Goal: Task Accomplishment & Management: Manage account settings

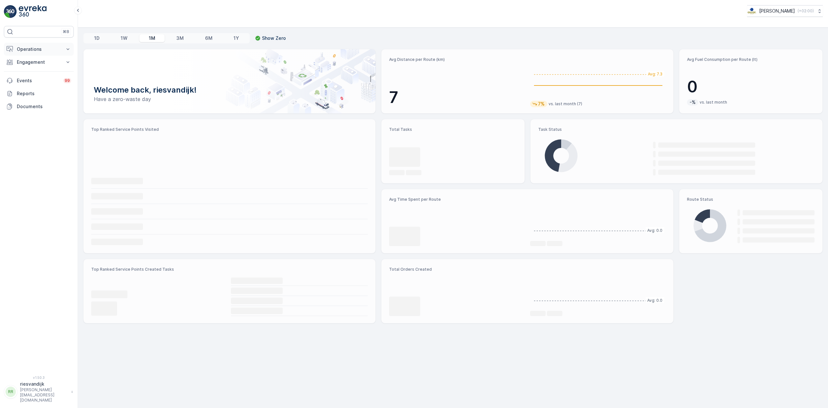
click at [43, 52] on p "Operations" at bounding box center [39, 49] width 44 height 6
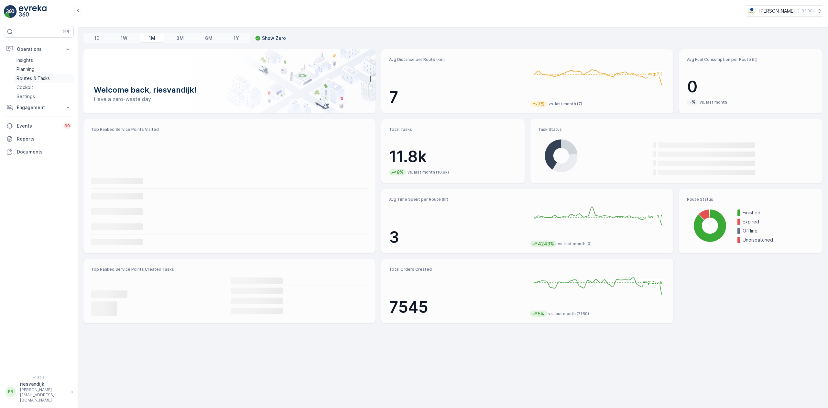
click at [47, 78] on p "Routes & Tasks" at bounding box center [32, 78] width 33 height 6
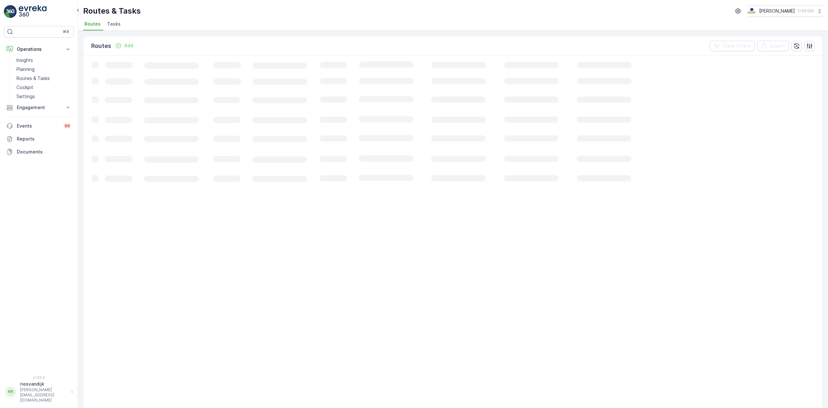
click at [113, 27] on span "Tasks" at bounding box center [114, 24] width 14 height 6
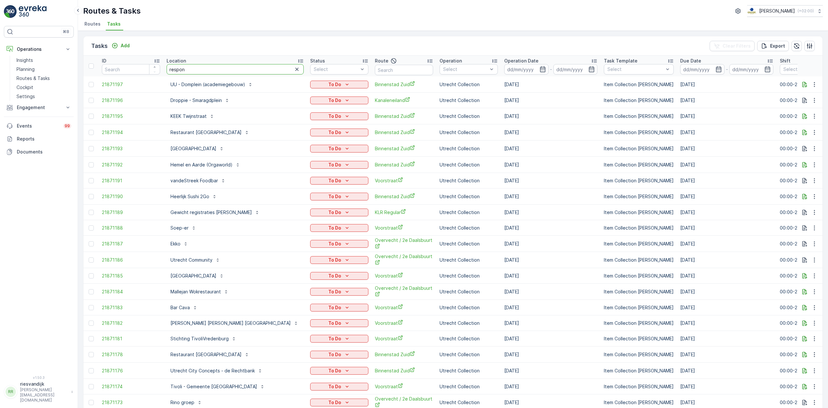
type input "respons"
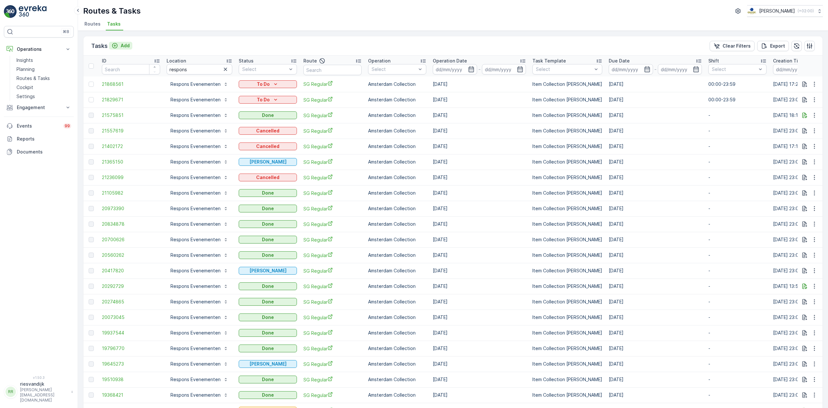
click at [125, 43] on p "Add" at bounding box center [125, 45] width 9 height 6
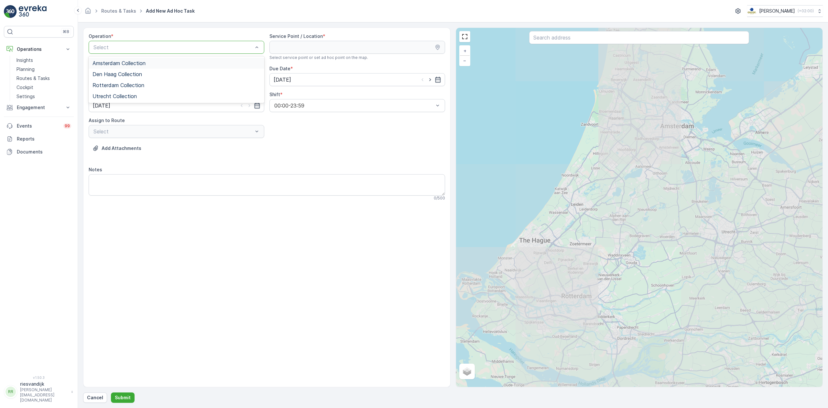
click at [165, 61] on div "Amsterdam Collection" at bounding box center [177, 63] width 168 height 6
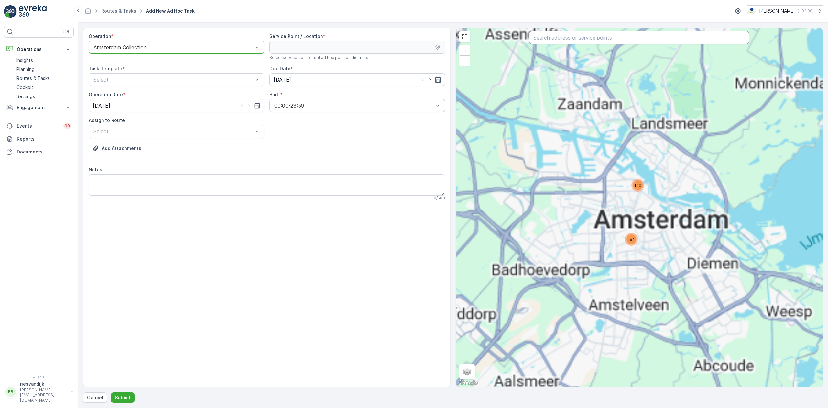
click at [588, 38] on input "text" at bounding box center [639, 37] width 220 height 13
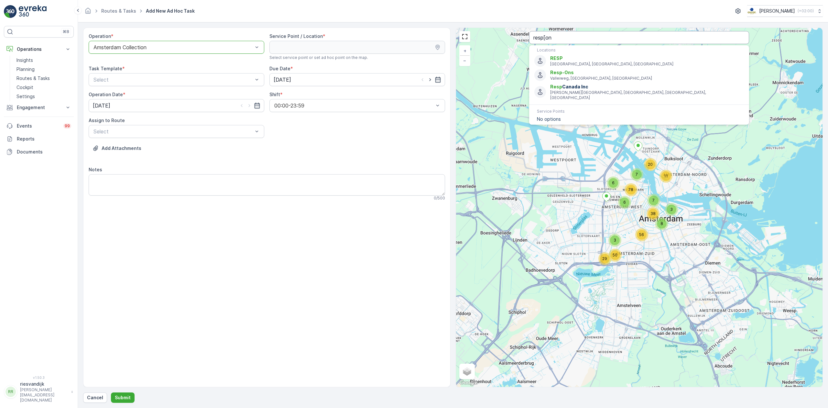
click at [591, 34] on input "resp[on" at bounding box center [639, 37] width 220 height 13
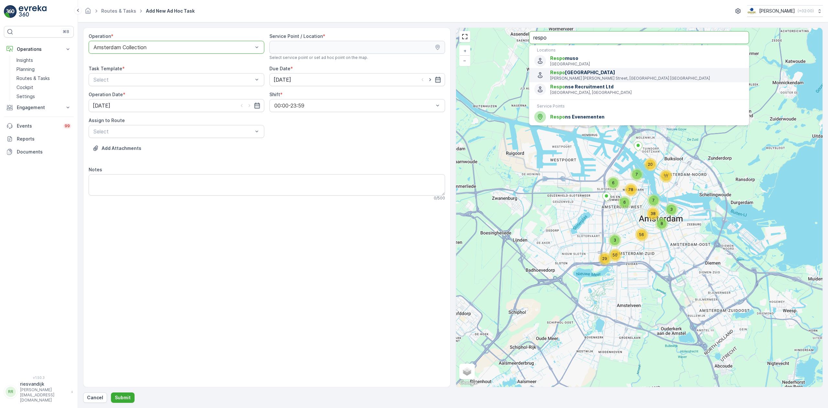
type input "respo"
click at [603, 114] on span "Respo ns Evenementen" at bounding box center [647, 117] width 194 height 6
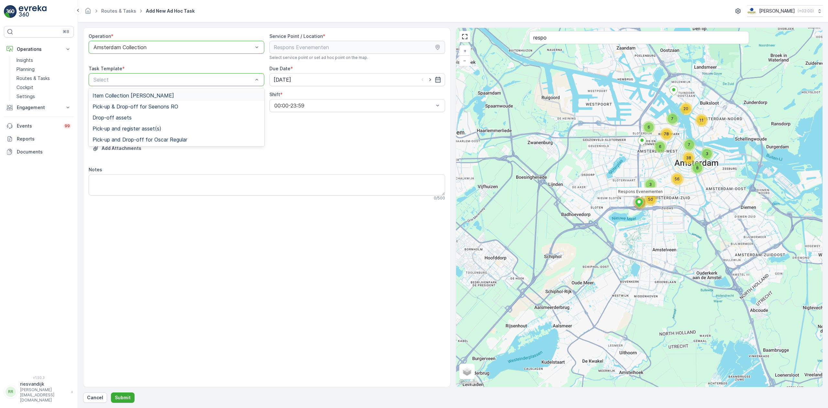
click at [178, 96] on div "Item Collection [PERSON_NAME]" at bounding box center [177, 96] width 168 height 6
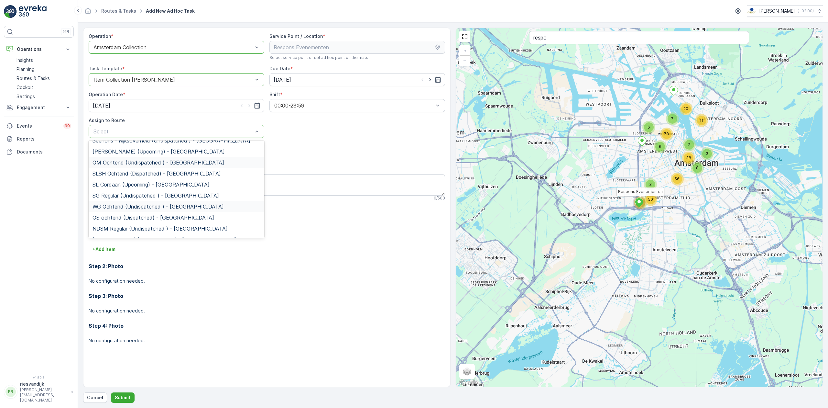
scroll to position [86, 0]
click at [131, 185] on span "SG Regular (Undispatched ) - Amsterdam" at bounding box center [156, 182] width 126 height 6
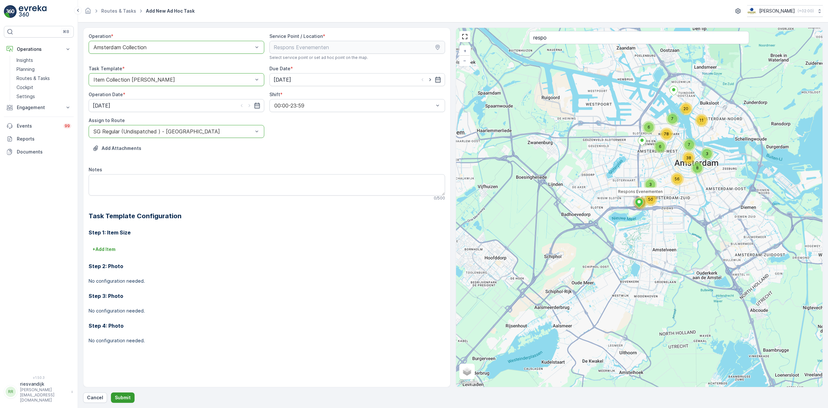
click at [124, 397] on p "Submit" at bounding box center [123, 397] width 16 height 6
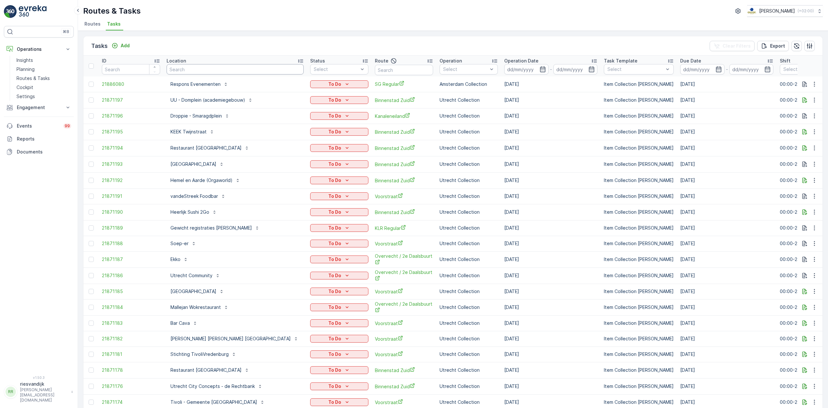
click at [225, 70] on input "text" at bounding box center [235, 69] width 137 height 10
type input "hoge school"
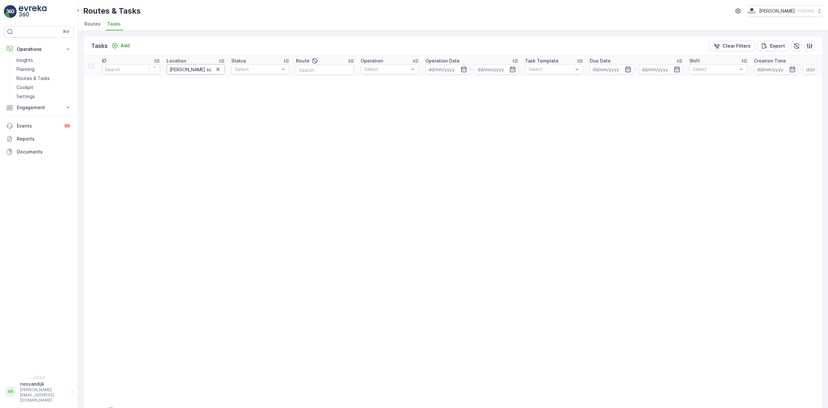
click at [181, 69] on input "hoge school" at bounding box center [196, 69] width 58 height 10
click at [198, 70] on input "hoge school" at bounding box center [196, 69] width 58 height 10
type input "heidel"
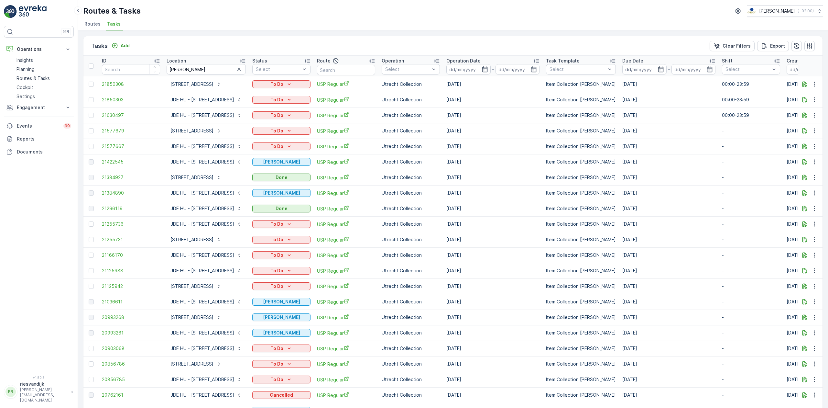
click at [479, 60] on div "Operation Date" at bounding box center [492, 61] width 93 height 6
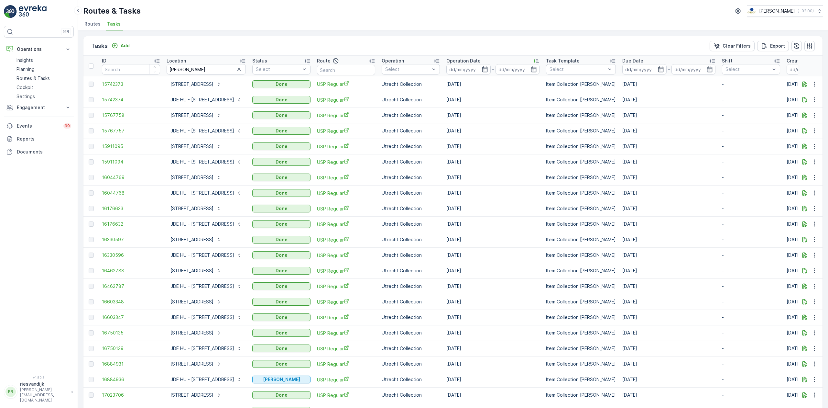
click at [479, 59] on div "Operation Date" at bounding box center [492, 61] width 93 height 6
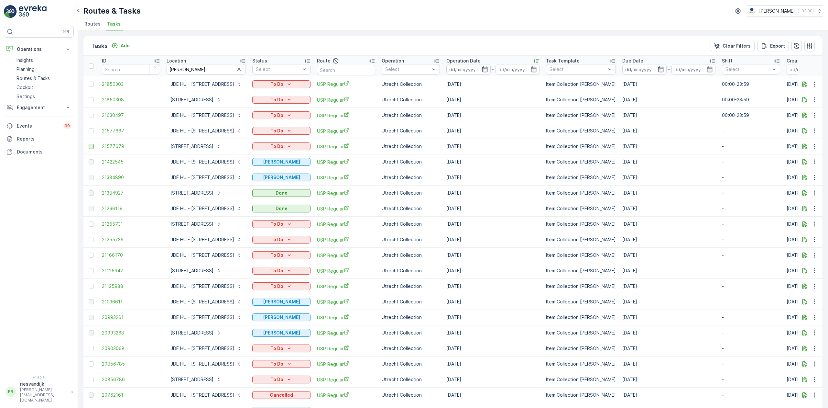
click at [91, 147] on div at bounding box center [91, 146] width 5 height 5
click at [89, 144] on input "checkbox" at bounding box center [89, 144] width 0 height 0
click at [668, 49] on div "Change Route" at bounding box center [669, 45] width 41 height 19
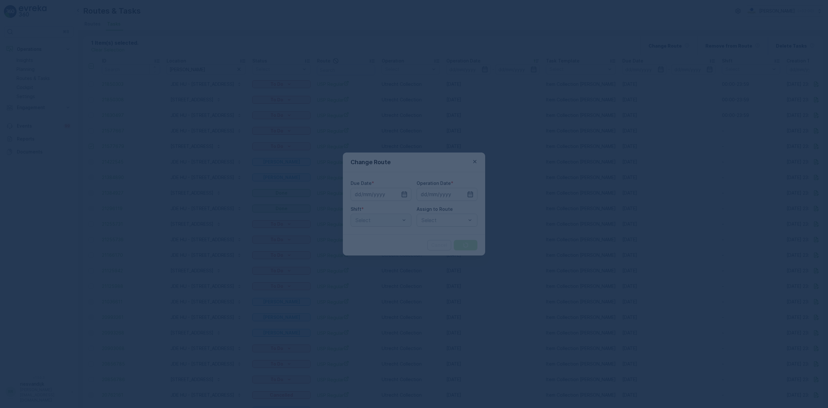
type input "17.09.2025"
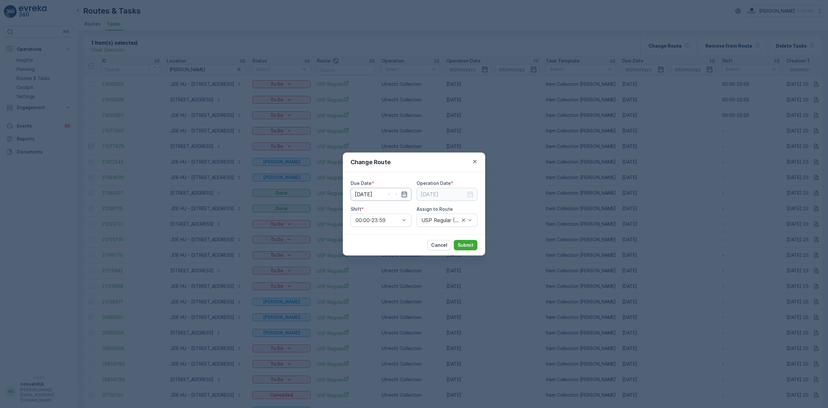
click at [359, 193] on input "17.09.2025" at bounding box center [381, 194] width 61 height 13
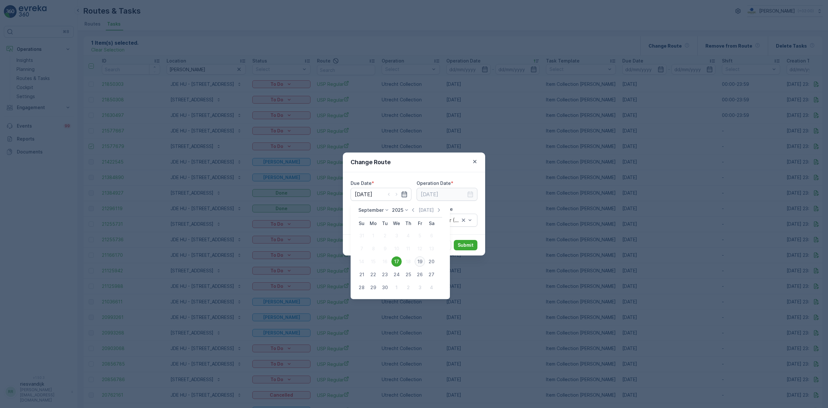
click at [420, 260] on div "19" at bounding box center [420, 261] width 10 height 10
type input "[DATE]"
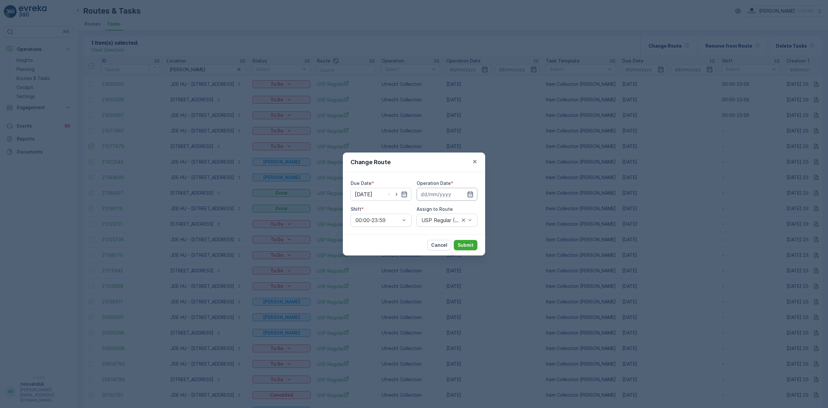
click at [444, 192] on input at bounding box center [447, 194] width 61 height 13
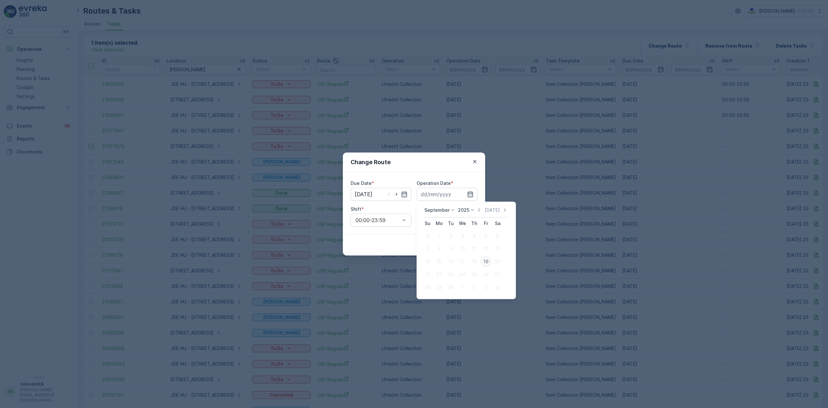
click at [484, 263] on div "19" at bounding box center [486, 261] width 10 height 10
type input "[DATE]"
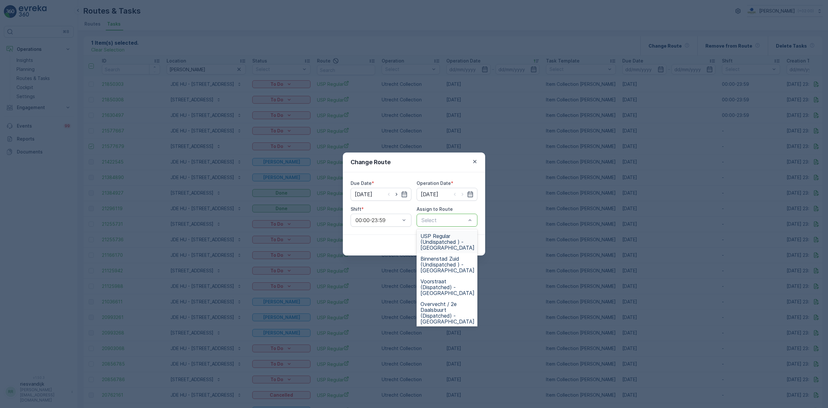
click at [452, 247] on span "USP Regular (Undispatched ) - Utrecht" at bounding box center [448, 241] width 54 height 17
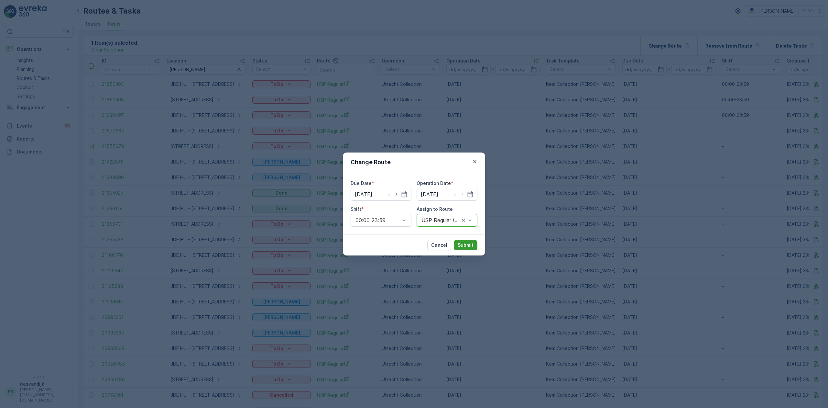
click at [468, 245] on p "Submit" at bounding box center [466, 245] width 16 height 6
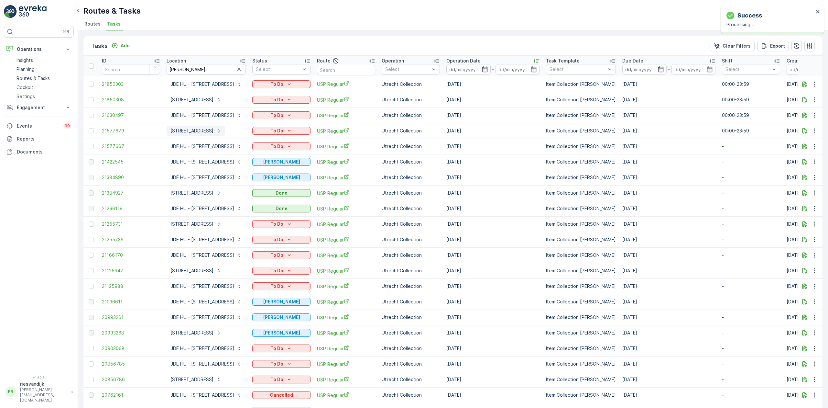
click at [218, 126] on button "JDE HU - Heidelberglaan 7" at bounding box center [196, 131] width 59 height 10
click at [215, 114] on p "JDE HU - Heidelberglaan 15" at bounding box center [202, 115] width 64 height 6
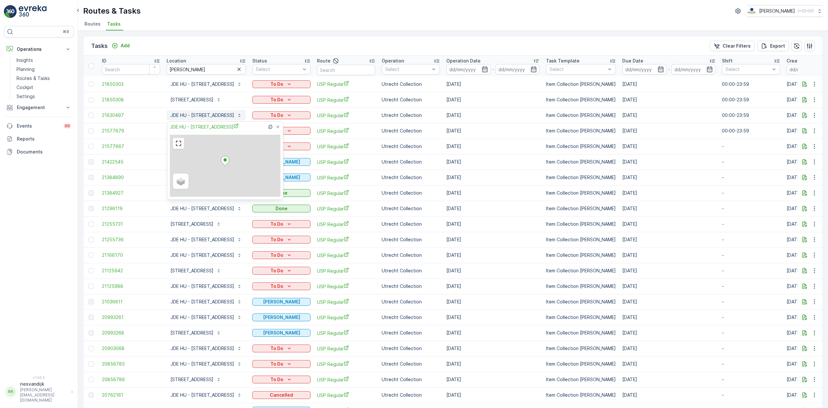
click at [215, 127] on span "JDE HU - Heidelberglaan 15" at bounding box center [204, 126] width 69 height 7
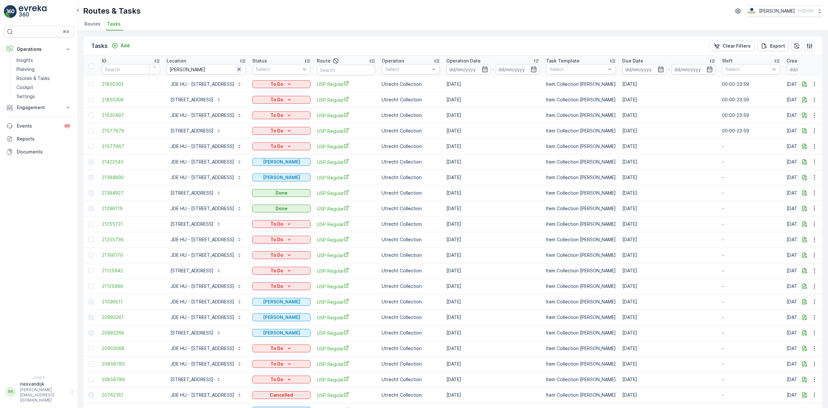
click at [237, 71] on icon "button" at bounding box center [239, 69] width 6 height 6
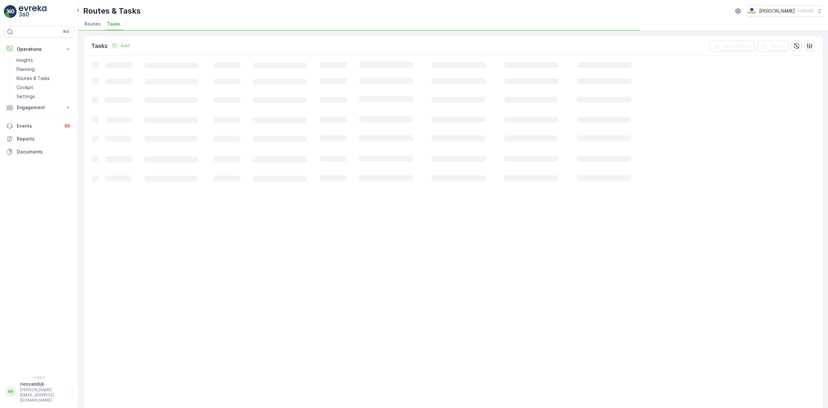
click at [345, 70] on icon "Loading..." at bounding box center [393, 406] width 621 height 700
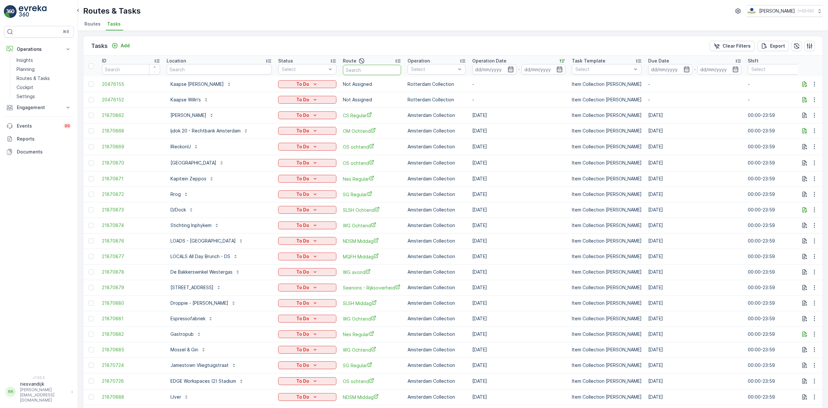
click at [380, 67] on input "text" at bounding box center [372, 70] width 58 height 10
type input "binn"
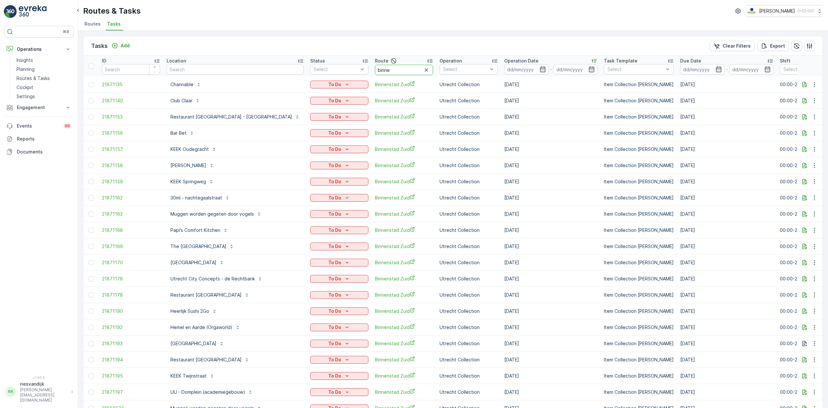
click at [377, 70] on input "binne" at bounding box center [404, 70] width 58 height 10
type input "binnenstad zuid"
click at [504, 65] on input at bounding box center [526, 69] width 44 height 10
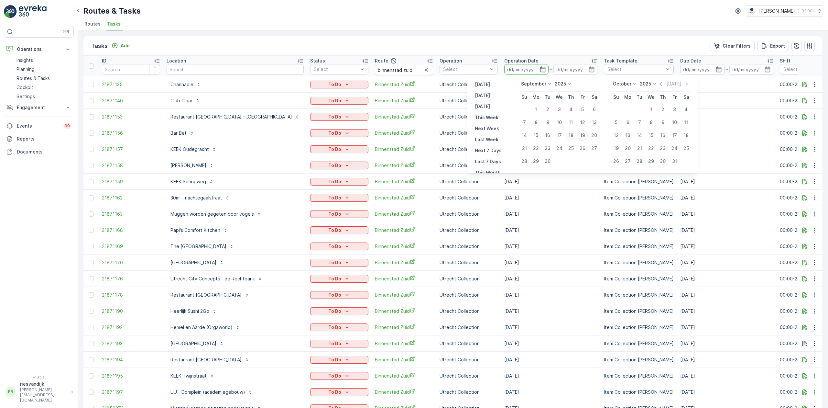
click at [572, 135] on div "18" at bounding box center [571, 135] width 10 height 10
type input "18.09.2025"
click at [572, 135] on div "18" at bounding box center [571, 135] width 10 height 10
type input "18.09.2025"
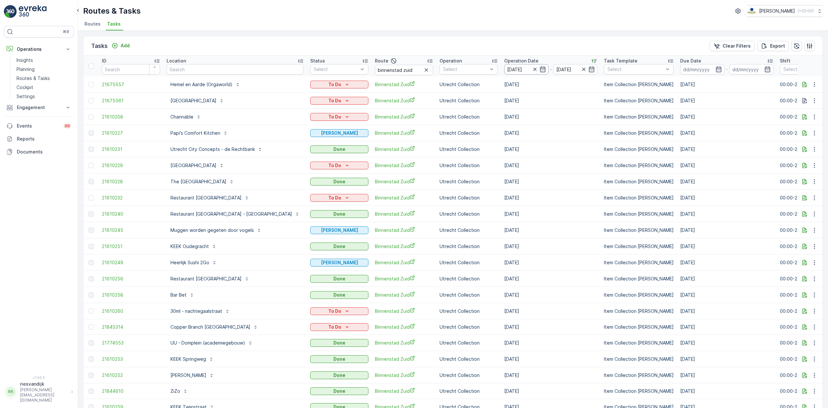
click at [504, 68] on input "18.09.2025" at bounding box center [526, 69] width 44 height 10
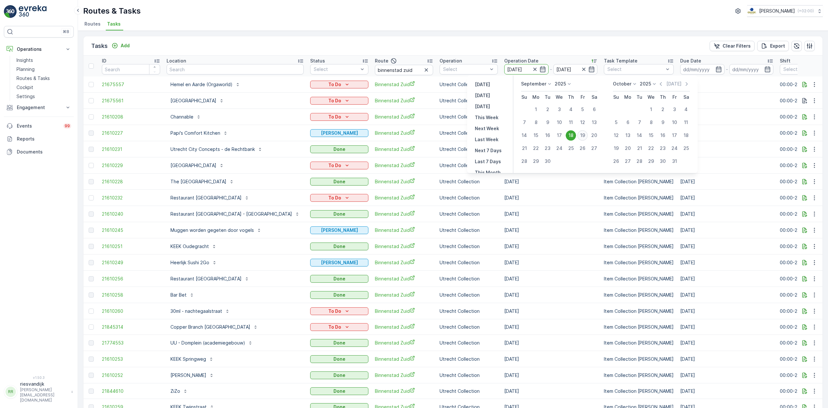
click at [583, 137] on div "19" at bounding box center [582, 135] width 10 height 10
type input "[DATE]"
click at [582, 137] on div "19" at bounding box center [582, 135] width 10 height 10
type input "[DATE]"
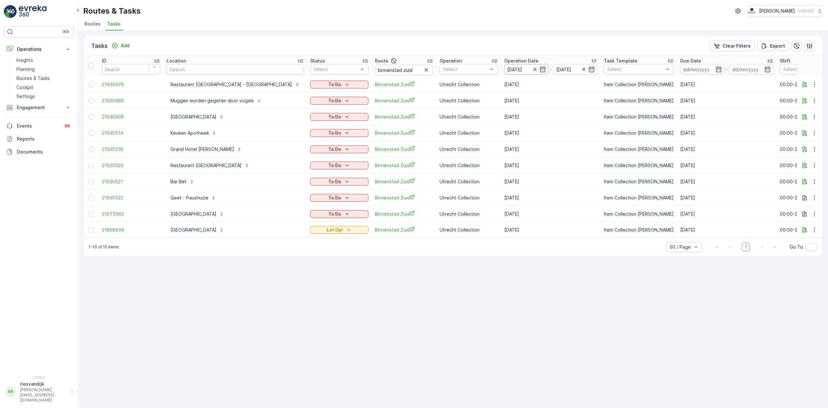
click at [504, 71] on input "[DATE]" at bounding box center [526, 69] width 44 height 10
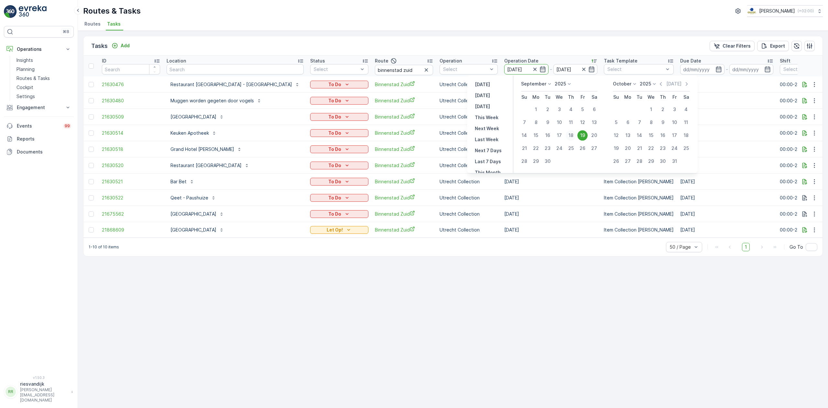
click at [575, 133] on div "18" at bounding box center [571, 135] width 10 height 10
type input "18.09.2025"
click at [573, 133] on div "18" at bounding box center [571, 135] width 10 height 10
type input "18.09.2025"
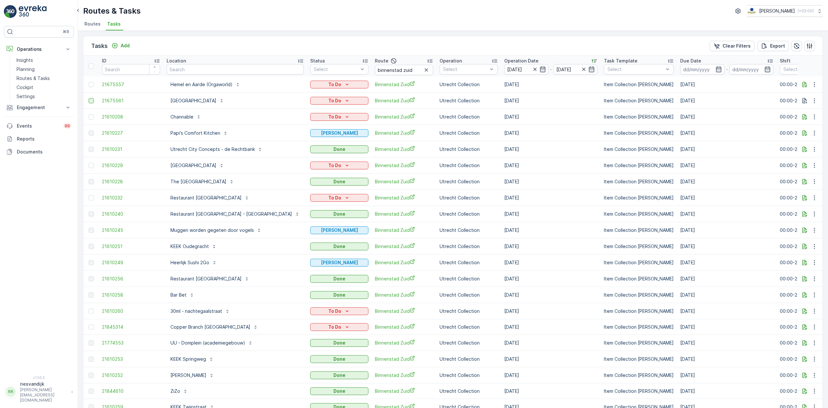
click at [91, 101] on div at bounding box center [91, 100] width 5 height 5
click at [89, 98] on input "checkbox" at bounding box center [89, 98] width 0 height 0
click at [679, 49] on p "Change Route" at bounding box center [665, 46] width 33 height 6
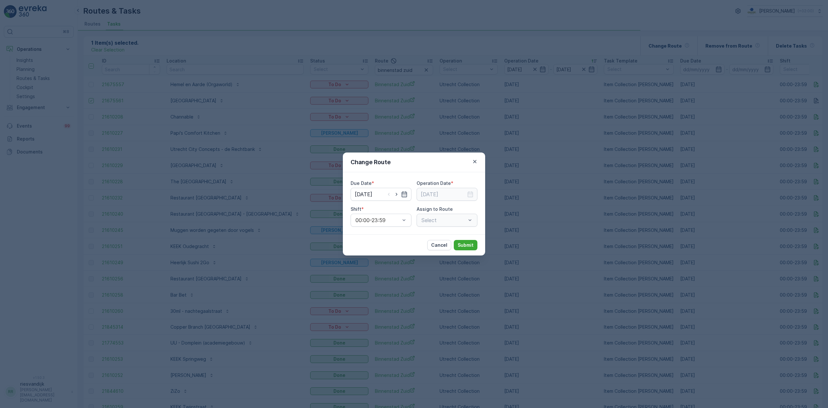
type input "18.09.2025"
drag, startPoint x: 380, startPoint y: 194, endPoint x: 400, endPoint y: 193, distance: 20.7
click at [380, 194] on input "18.09.2025" at bounding box center [381, 194] width 61 height 13
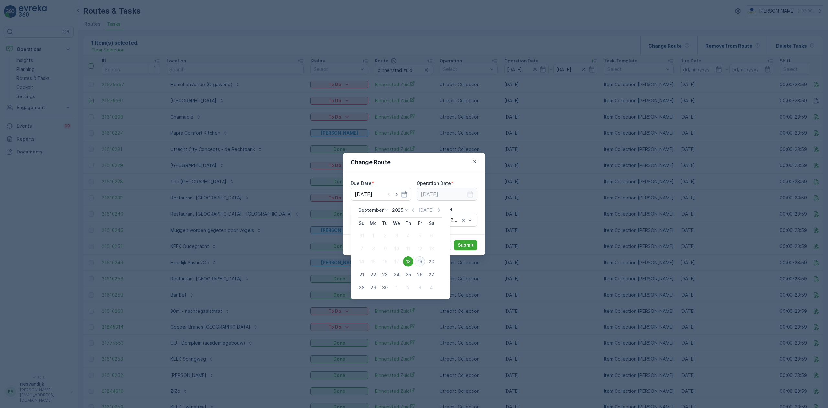
click at [421, 261] on div "19" at bounding box center [420, 261] width 10 height 10
type input "[DATE]"
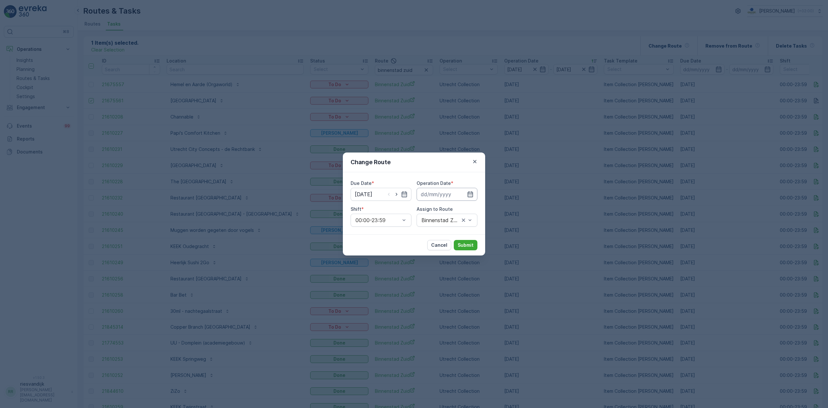
click at [450, 190] on input at bounding box center [447, 194] width 61 height 13
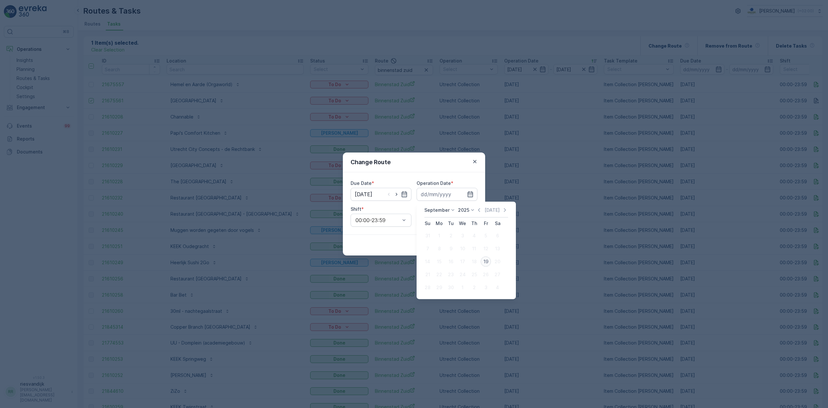
click at [484, 262] on div "19" at bounding box center [486, 261] width 10 height 10
type input "[DATE]"
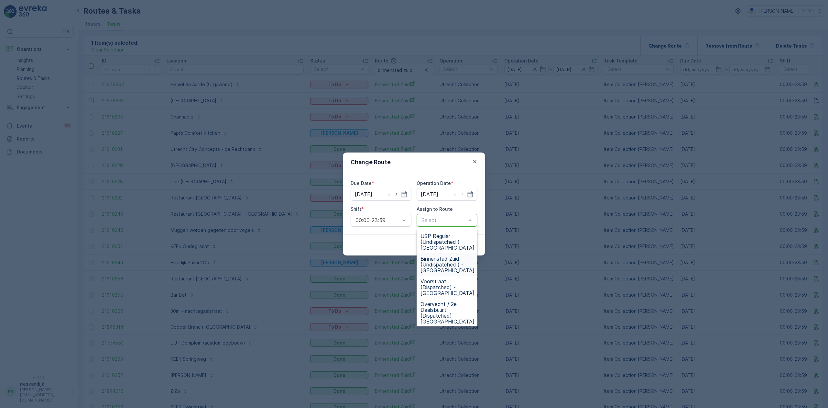
click at [455, 260] on span "Binnenstad Zuid (Undispatched ) - Utrecht" at bounding box center [448, 264] width 54 height 17
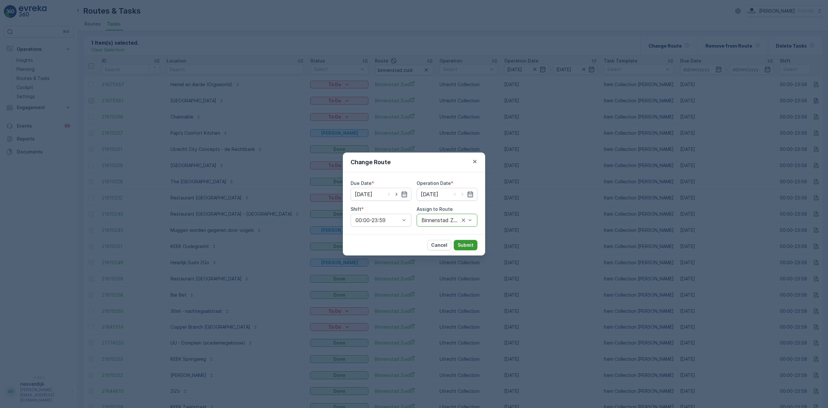
click at [461, 245] on p "Submit" at bounding box center [466, 245] width 16 height 6
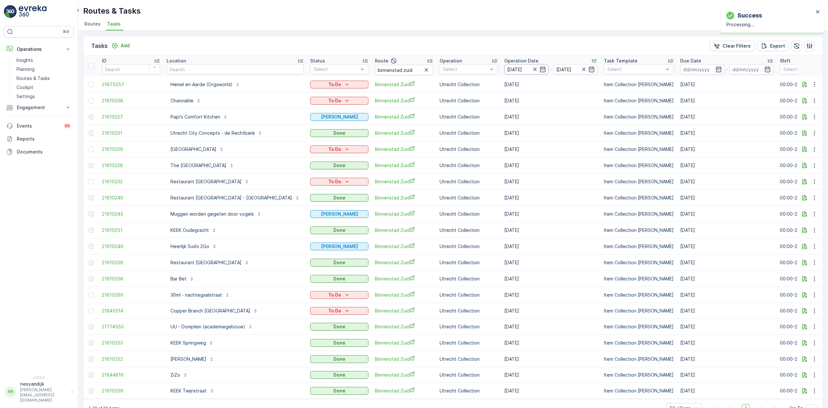
click at [504, 67] on input "18.09.2025" at bounding box center [526, 69] width 44 height 10
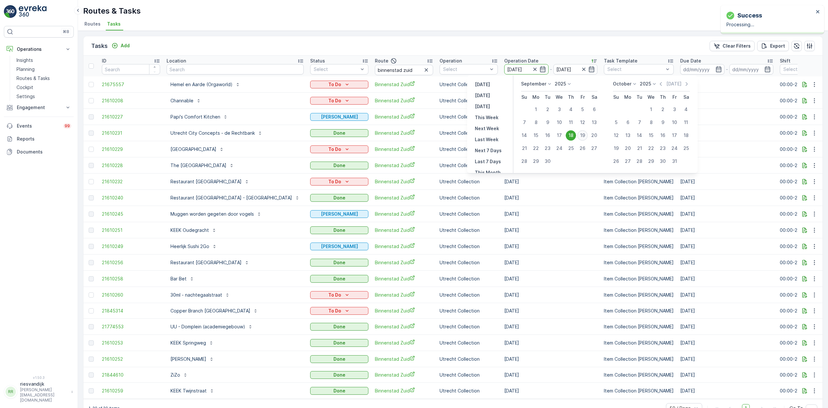
click at [584, 135] on div "19" at bounding box center [582, 135] width 10 height 10
type input "[DATE]"
click at [584, 135] on div "19" at bounding box center [582, 135] width 10 height 10
type input "[DATE]"
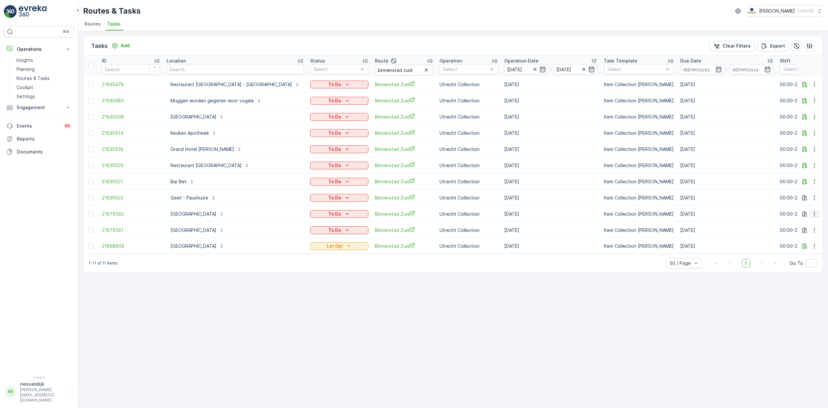
click at [816, 215] on icon "button" at bounding box center [814, 214] width 6 height 6
click at [806, 265] on div "Delete" at bounding box center [804, 264] width 49 height 9
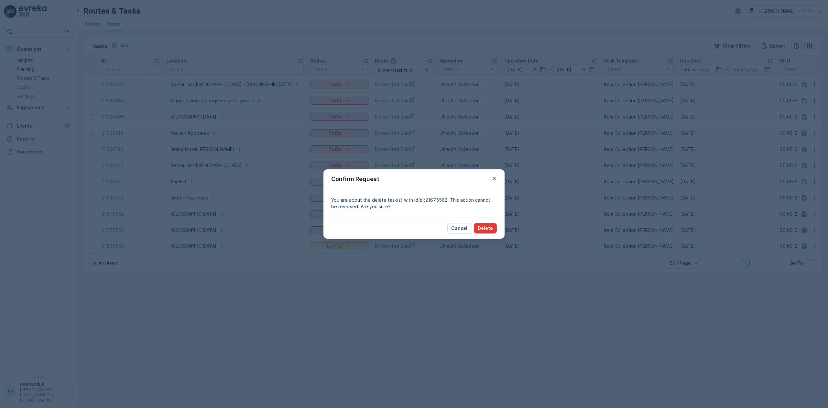
click at [483, 229] on p "Delete" at bounding box center [485, 228] width 15 height 6
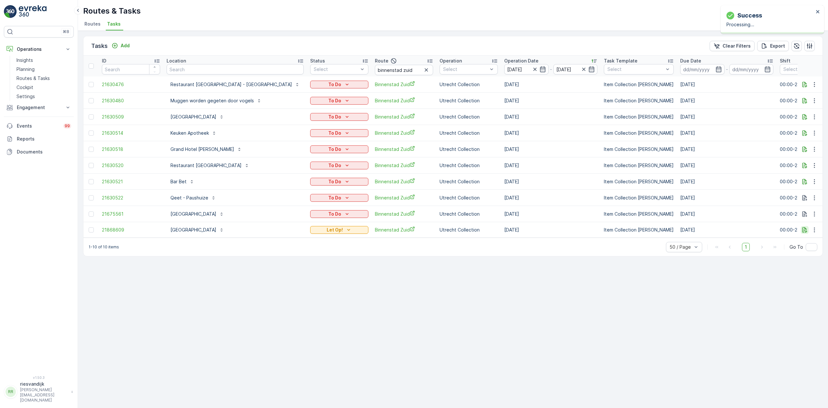
click at [804, 232] on icon "button" at bounding box center [805, 229] width 5 height 5
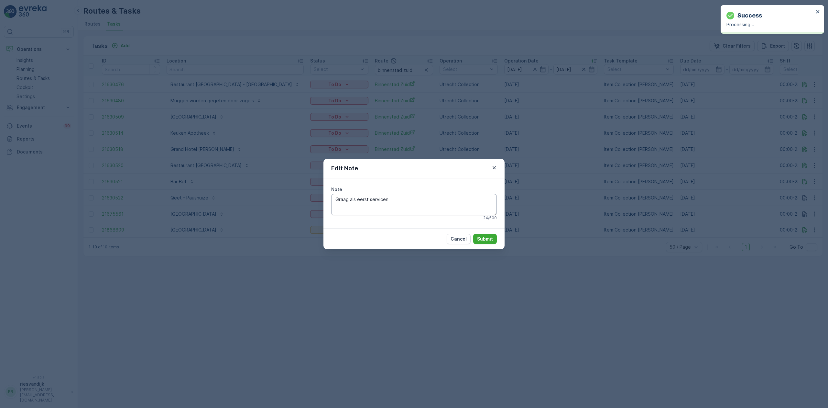
click at [424, 207] on textarea "Graag als eerst servicen" at bounding box center [414, 204] width 166 height 21
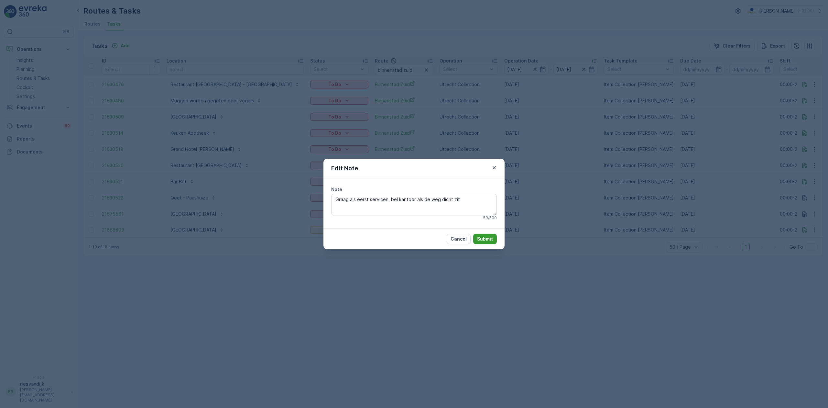
type textarea "Graag als eerst servicen, bel kantoor als de weg dicht zit"
click at [488, 237] on p "Submit" at bounding box center [485, 239] width 16 height 6
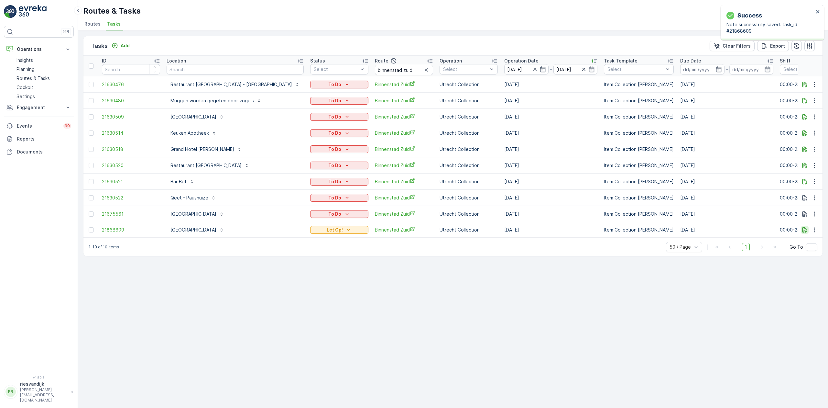
click at [803, 231] on icon "button" at bounding box center [805, 229] width 6 height 6
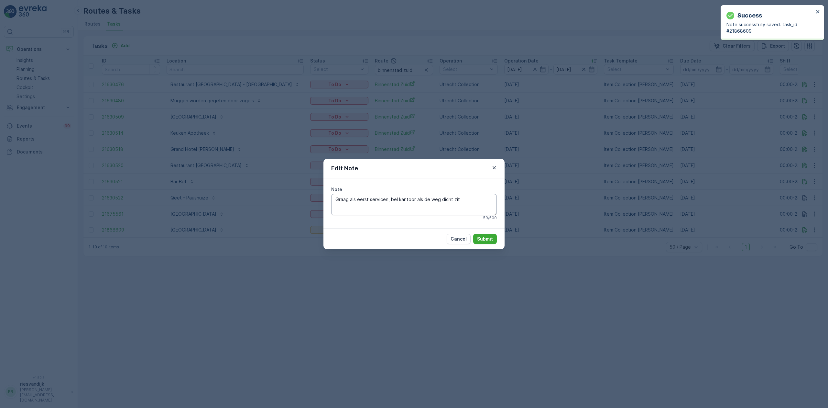
click at [479, 207] on textarea "Graag als eerst servicen, bel kantoor als de weg dicht zit" at bounding box center [414, 204] width 166 height 21
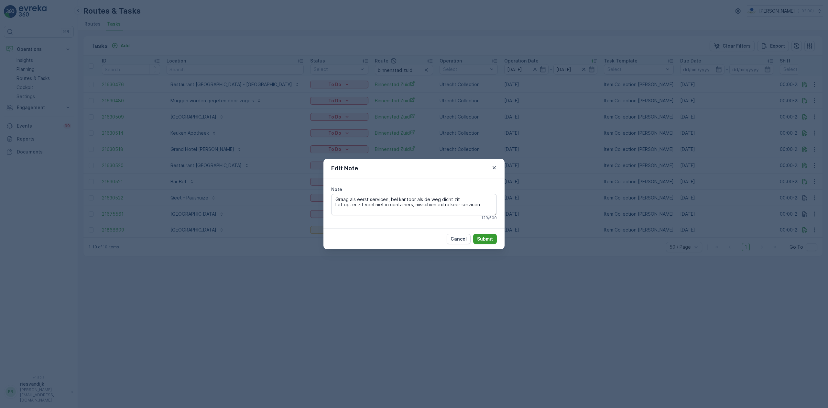
type textarea "Graag als eerst servicen, bel kantoor als de weg dicht zit Let op: er zit veel …"
click at [496, 241] on button "Submit" at bounding box center [485, 239] width 24 height 10
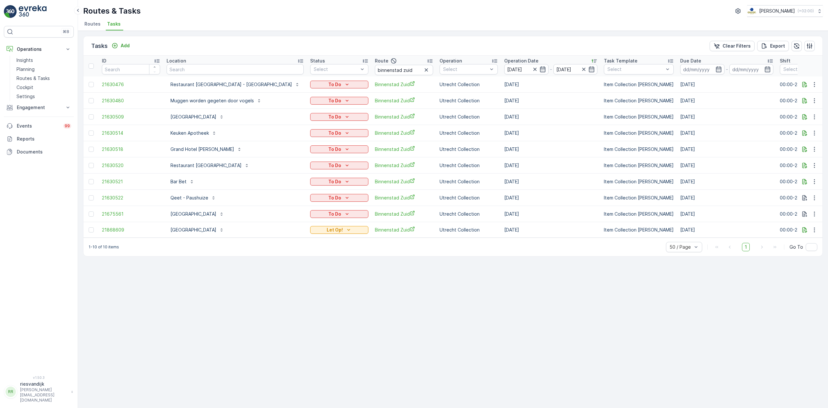
click at [504, 63] on p "Operation Date" at bounding box center [521, 61] width 34 height 6
click at [504, 67] on input "[DATE]" at bounding box center [526, 69] width 44 height 10
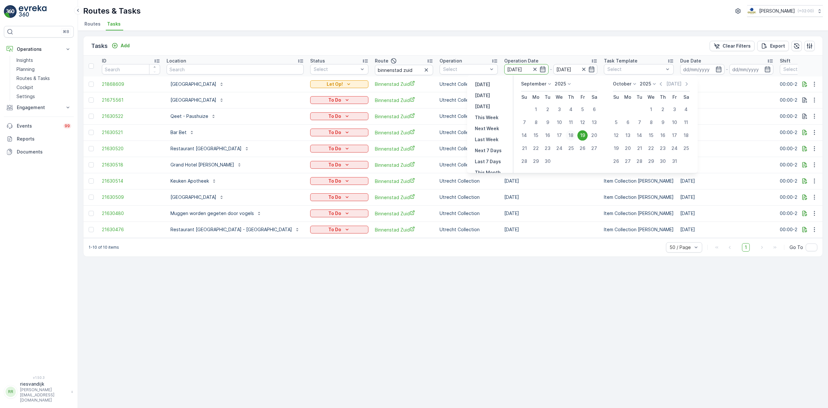
click at [574, 134] on div "18" at bounding box center [571, 135] width 10 height 10
type input "18.09.2025"
click at [572, 136] on div "18" at bounding box center [571, 135] width 10 height 10
type input "18.09.2025"
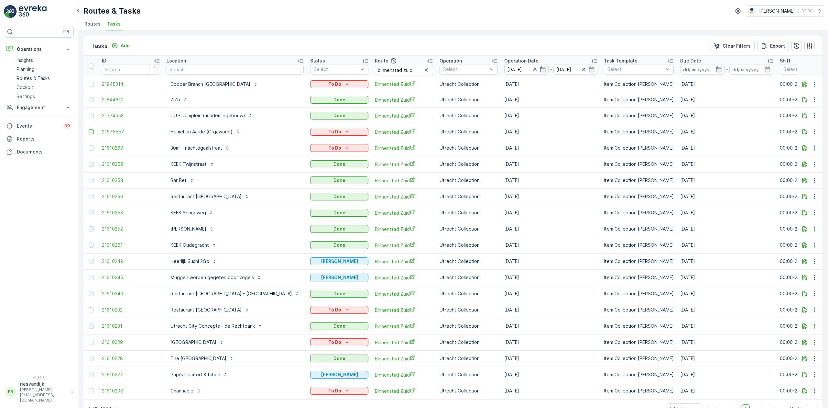
click at [90, 133] on div at bounding box center [91, 131] width 5 height 5
click at [89, 129] on input "checkbox" at bounding box center [89, 129] width 0 height 0
click at [91, 149] on div at bounding box center [91, 147] width 5 height 5
click at [89, 145] on input "checkbox" at bounding box center [89, 145] width 0 height 0
click at [90, 85] on div at bounding box center [91, 84] width 5 height 5
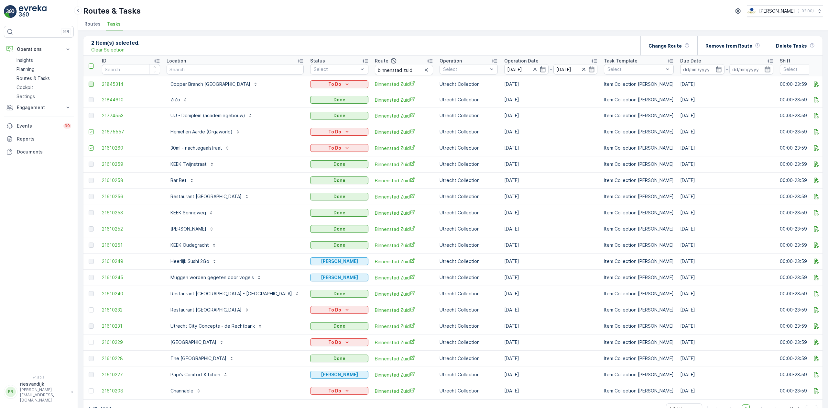
click at [89, 82] on input "checkbox" at bounding box center [89, 82] width 0 height 0
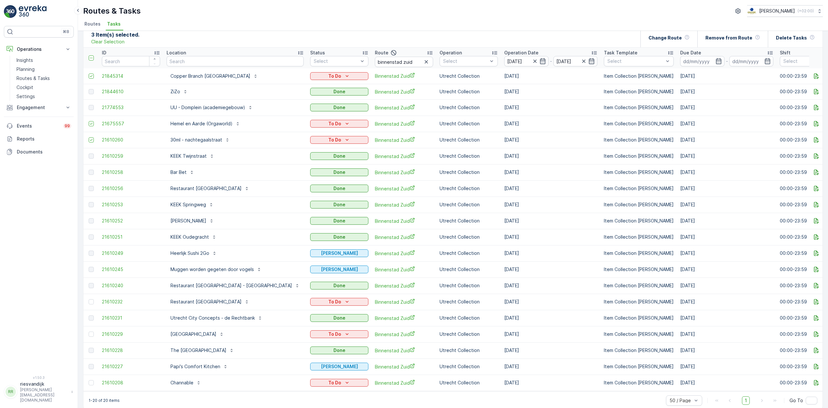
scroll to position [22, 0]
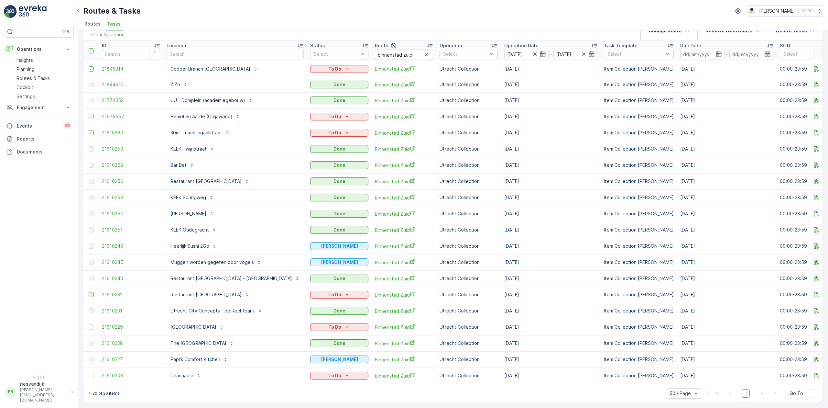
click at [93, 292] on div at bounding box center [91, 294] width 5 height 5
click at [89, 292] on input "checkbox" at bounding box center [89, 292] width 0 height 0
click at [91, 324] on div at bounding box center [91, 326] width 5 height 5
click at [89, 324] on input "checkbox" at bounding box center [89, 324] width 0 height 0
click at [91, 373] on div at bounding box center [91, 375] width 5 height 5
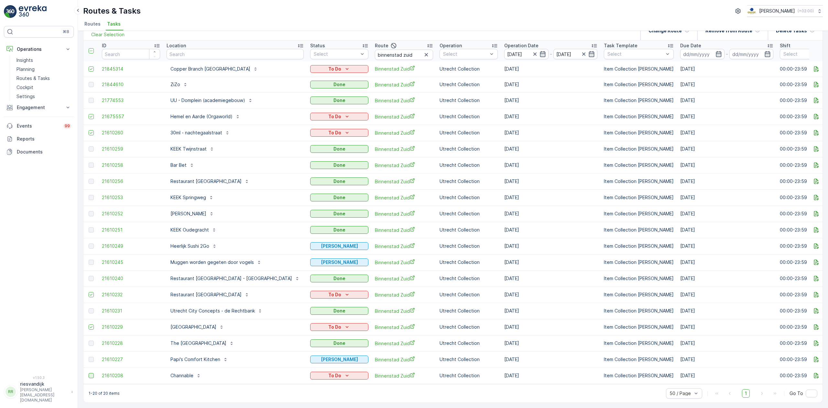
click at [89, 373] on input "checkbox" at bounding box center [89, 373] width 0 height 0
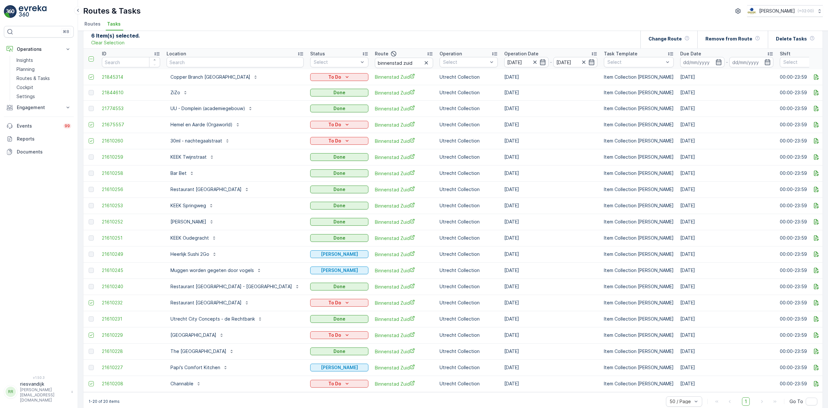
scroll to position [0, 0]
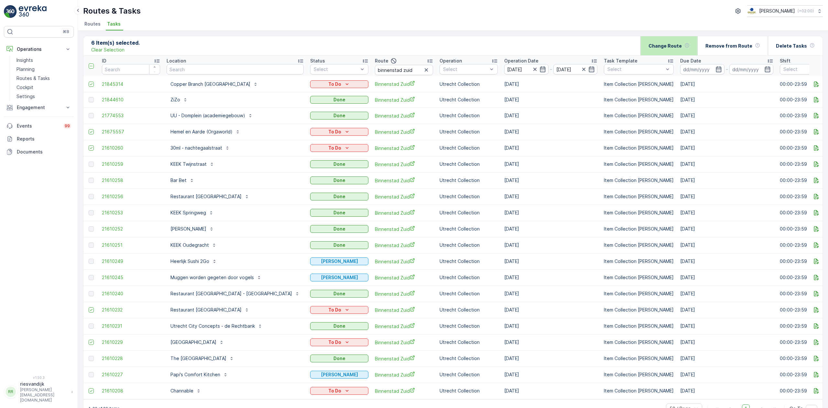
click at [680, 47] on p "Change Route" at bounding box center [665, 46] width 33 height 6
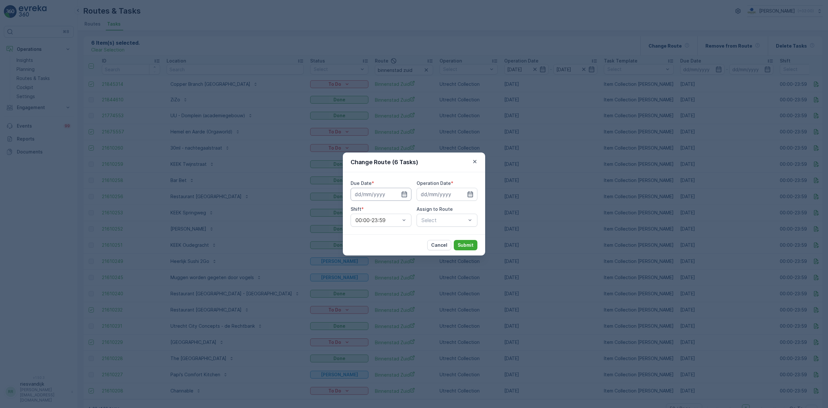
click at [380, 193] on input at bounding box center [381, 194] width 61 height 13
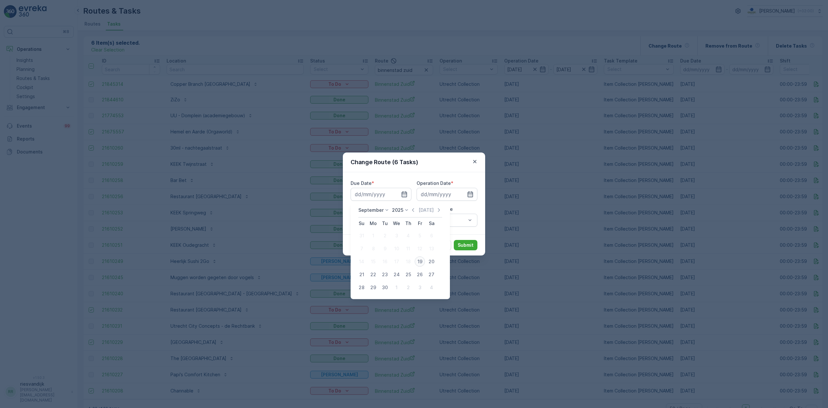
click at [419, 261] on div "19" at bounding box center [420, 261] width 10 height 10
type input "[DATE]"
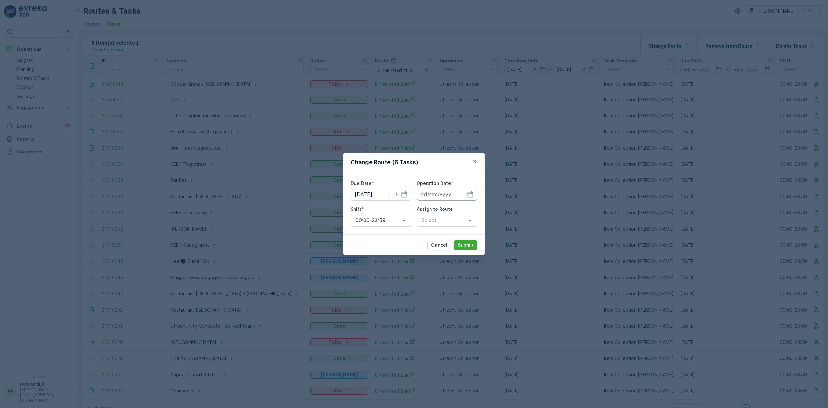
click at [436, 194] on input at bounding box center [447, 194] width 61 height 13
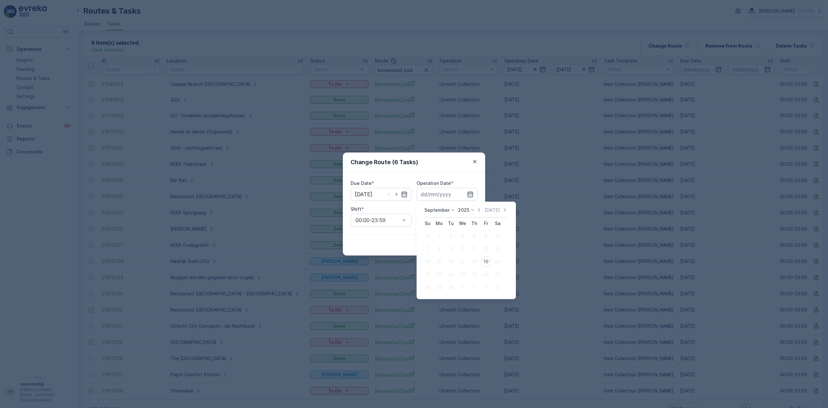
click at [483, 259] on div "19" at bounding box center [486, 261] width 10 height 10
type input "[DATE]"
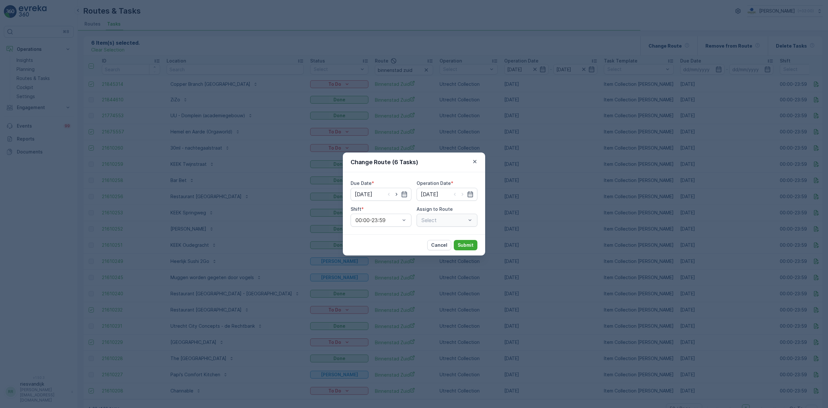
click at [451, 223] on div "Select" at bounding box center [447, 220] width 61 height 13
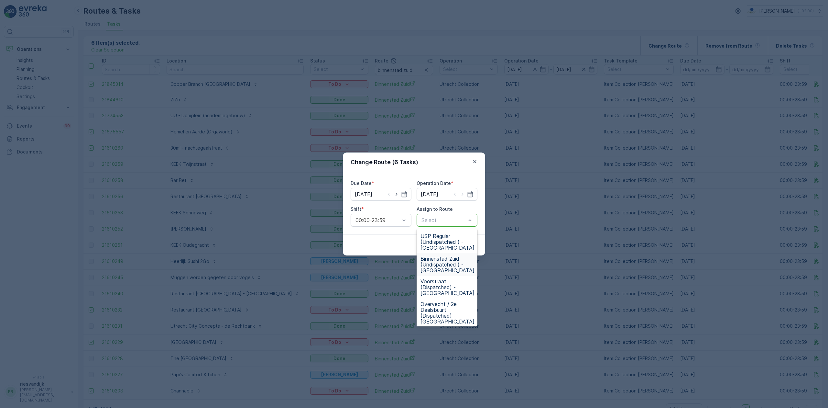
click at [457, 260] on span "Binnenstad Zuid (Undispatched ) - Utrecht" at bounding box center [448, 264] width 54 height 17
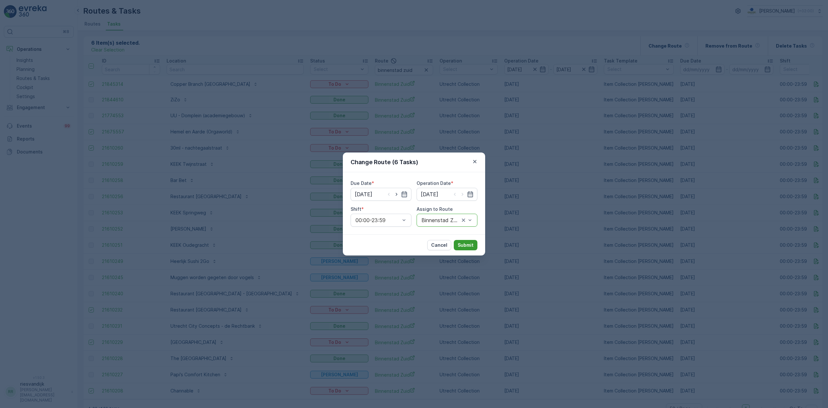
click at [468, 244] on p "Submit" at bounding box center [466, 245] width 16 height 6
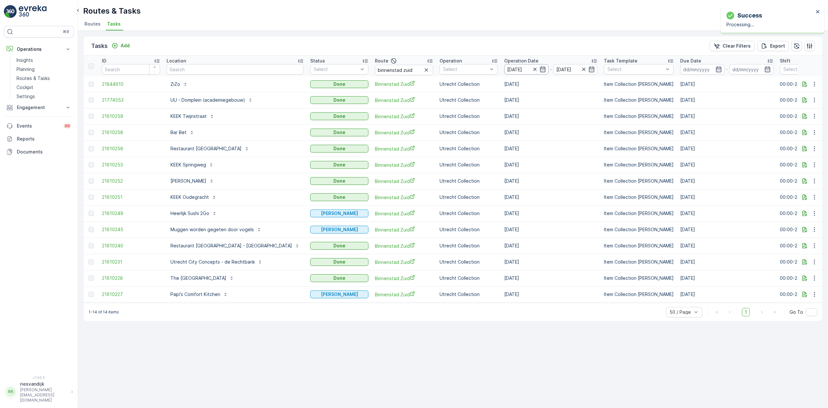
click at [504, 68] on input "18.09.2025" at bounding box center [526, 69] width 44 height 10
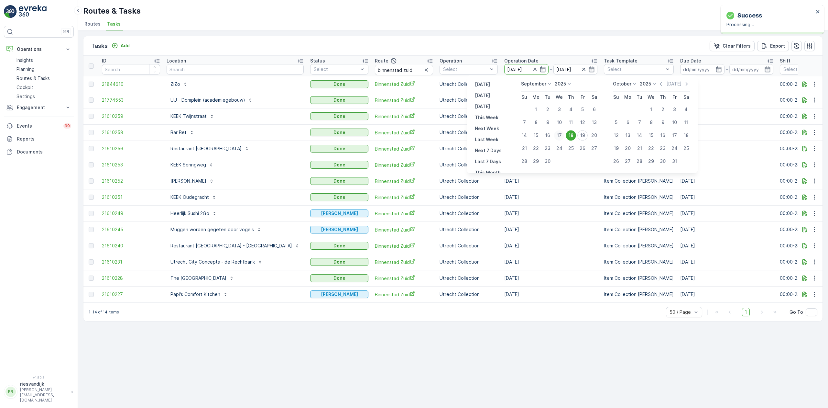
click at [555, 135] on div "17" at bounding box center [559, 135] width 10 height 10
type input "17.09.2025"
click at [555, 135] on div "17" at bounding box center [559, 135] width 10 height 10
type input "17.09.2025"
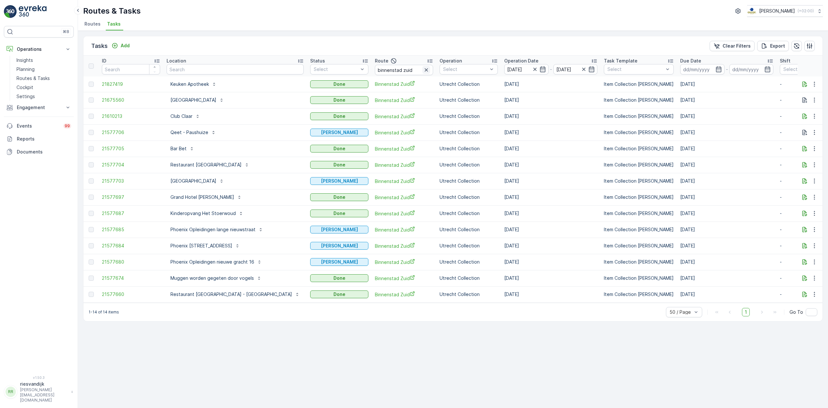
click at [425, 70] on icon "button" at bounding box center [426, 69] width 3 height 3
click at [245, 65] on input "text" at bounding box center [235, 69] width 137 height 10
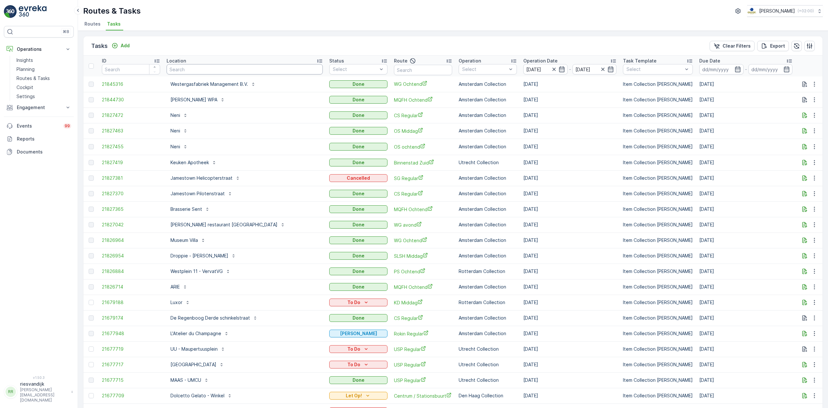
click at [200, 71] on input "text" at bounding box center [245, 69] width 156 height 10
type input "luxor"
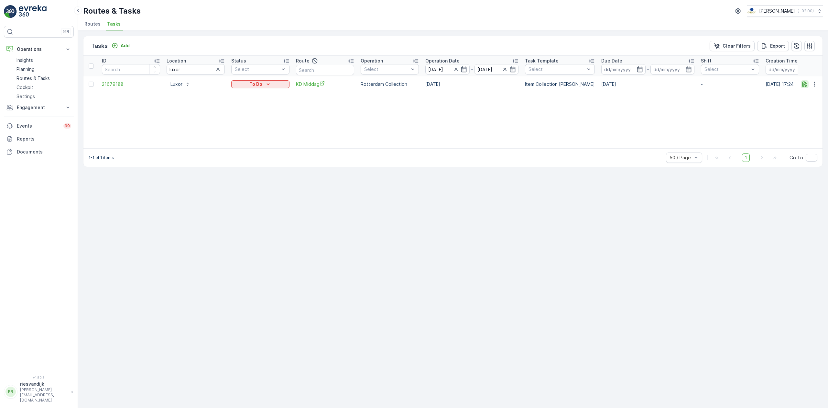
click at [804, 83] on icon "button" at bounding box center [805, 84] width 6 height 6
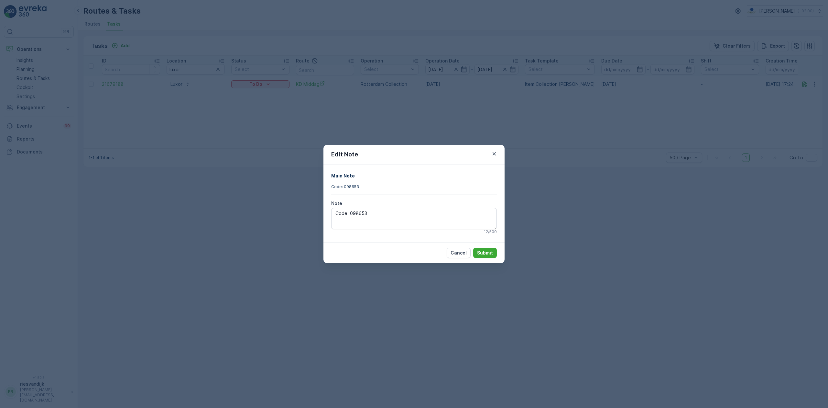
click at [575, 177] on div "Edit Note Main Note Code: 098653 Note Code: 098653 12 / 500 Cancel Submit" at bounding box center [414, 204] width 828 height 408
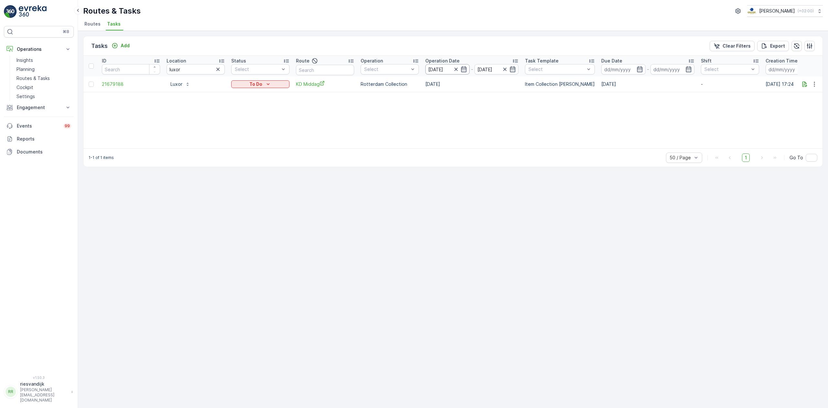
click at [440, 69] on input "17.09.2025" at bounding box center [447, 69] width 44 height 10
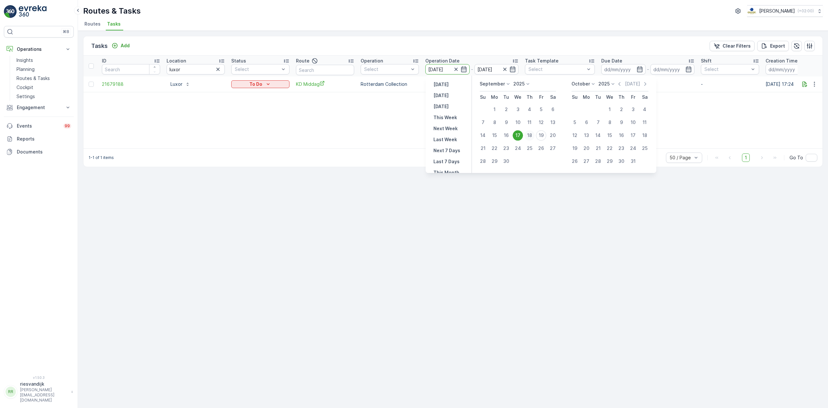
click at [529, 134] on div "18" at bounding box center [529, 135] width 10 height 10
type input "18.09.2025"
click at [529, 133] on div "18" at bounding box center [529, 135] width 10 height 10
type input "18.09.2025"
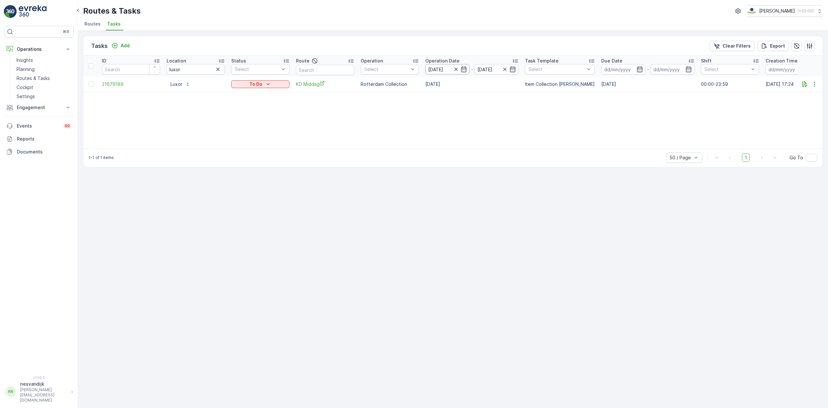
click at [444, 67] on input "18.09.2025" at bounding box center [447, 69] width 44 height 10
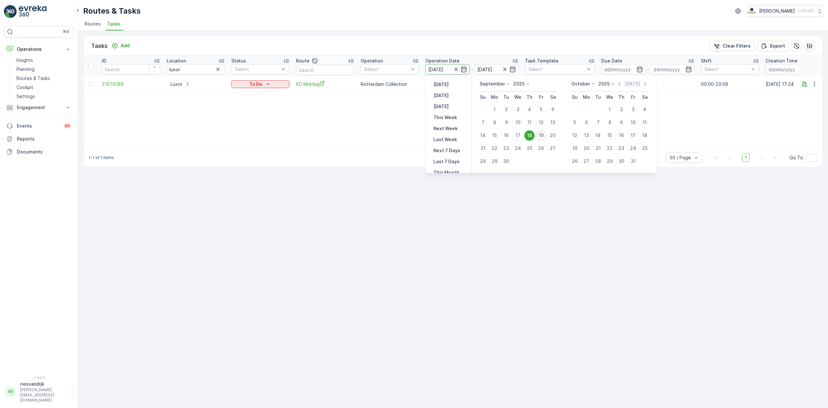
click at [543, 134] on div "19" at bounding box center [541, 135] width 10 height 10
type input "[DATE]"
click at [543, 135] on div "19" at bounding box center [541, 135] width 10 height 10
type input "[DATE]"
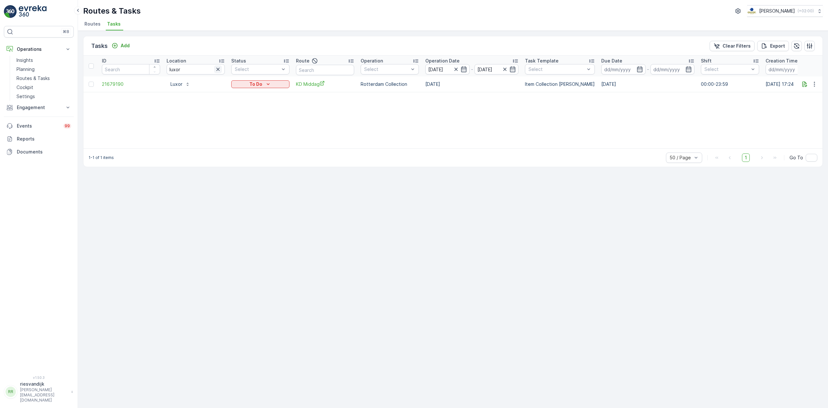
click at [220, 70] on icon "button" at bounding box center [218, 69] width 6 height 6
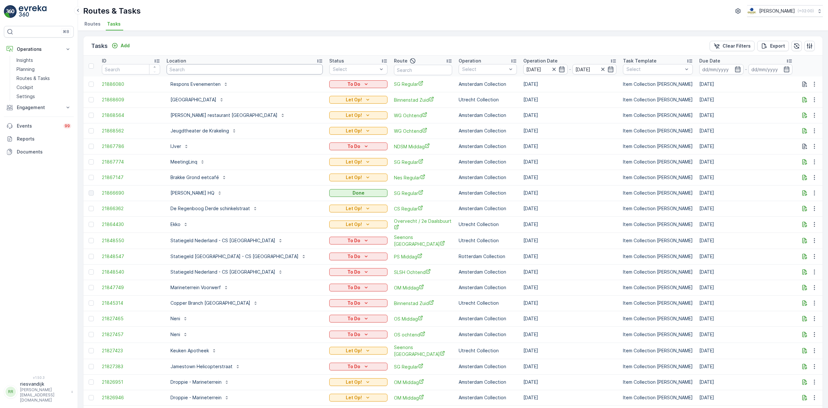
click at [213, 70] on input "text" at bounding box center [245, 69] width 156 height 10
type input "soep"
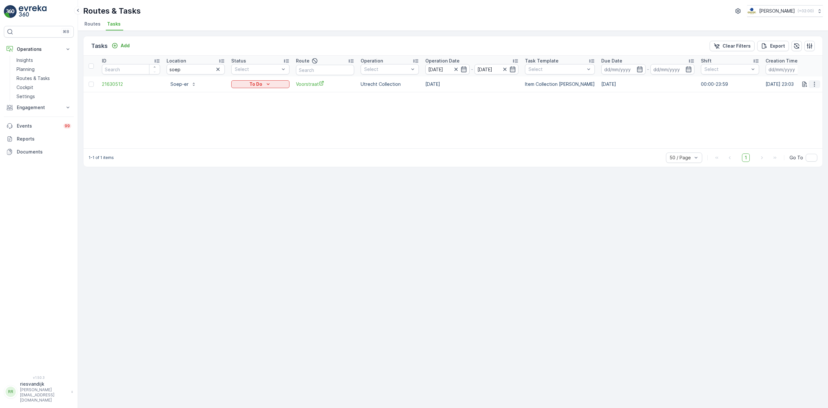
click at [817, 84] on icon "button" at bounding box center [814, 84] width 6 height 6
click at [820, 114] on div "Change Route" at bounding box center [804, 111] width 49 height 9
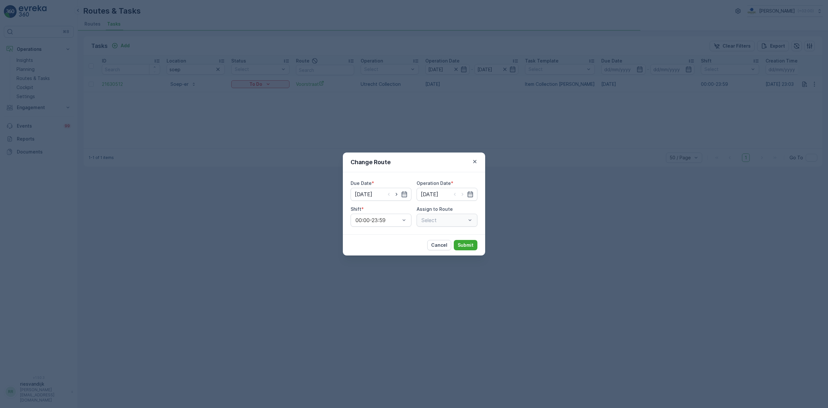
type input "[DATE]"
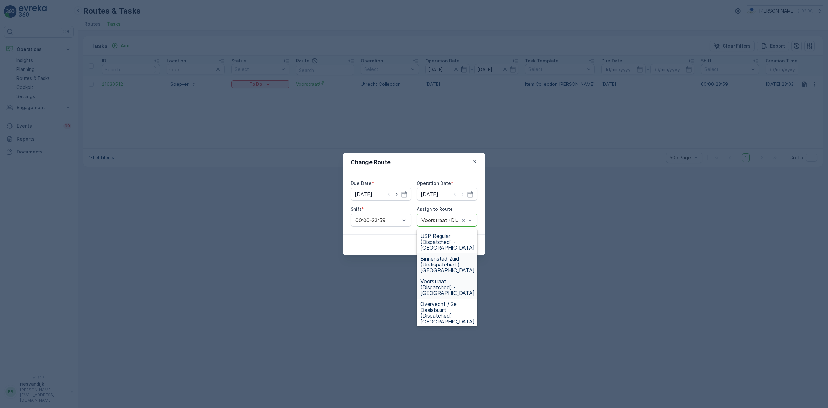
click at [446, 261] on span "Binnenstad Zuid (Undispatched ) - Utrecht" at bounding box center [448, 264] width 54 height 17
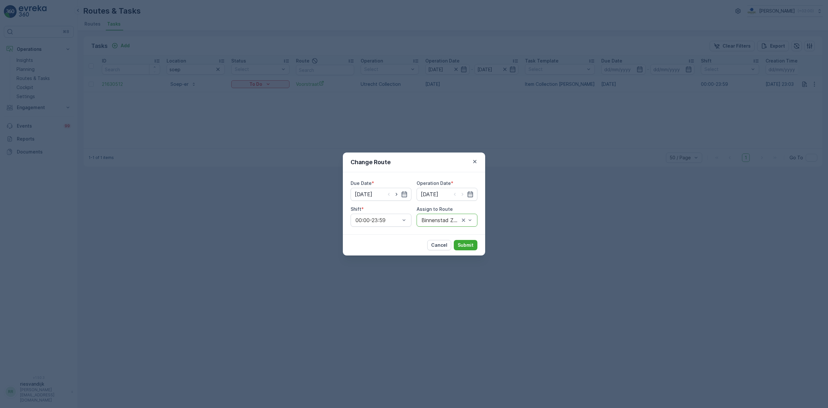
click at [467, 237] on div "Cancel Submit" at bounding box center [414, 244] width 142 height 21
click at [468, 243] on p "Submit" at bounding box center [466, 245] width 16 height 6
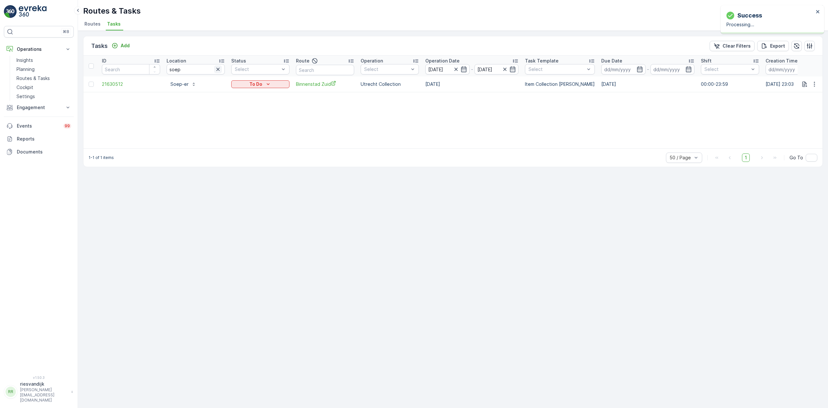
click at [217, 69] on icon "button" at bounding box center [218, 69] width 6 height 6
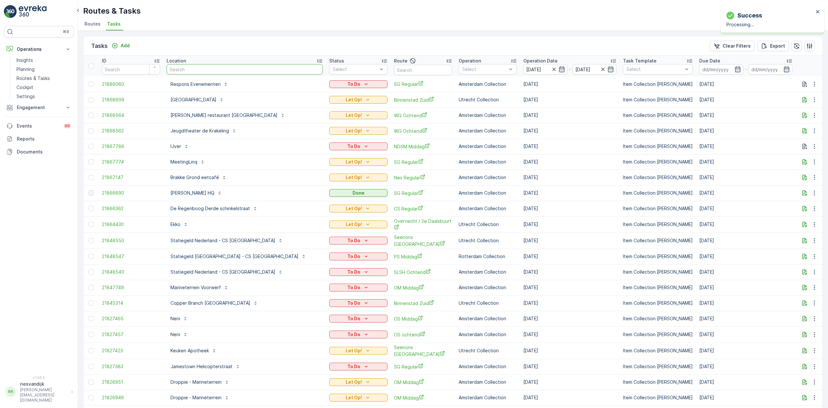
click at [217, 70] on input "text" at bounding box center [245, 69] width 156 height 10
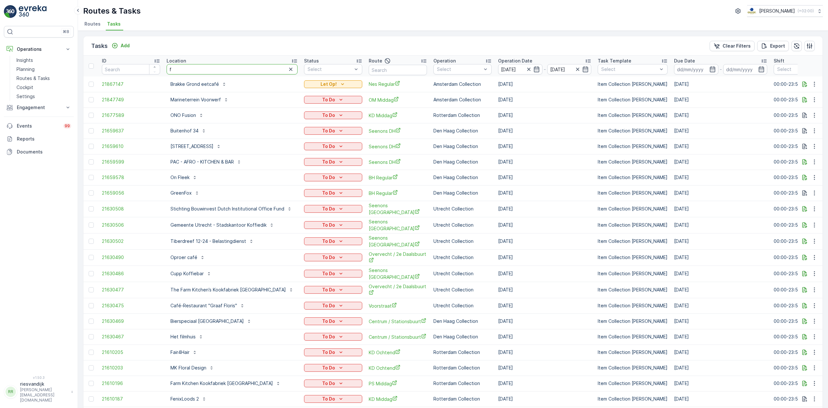
click at [222, 64] on input "f" at bounding box center [232, 69] width 131 height 10
type input "gra"
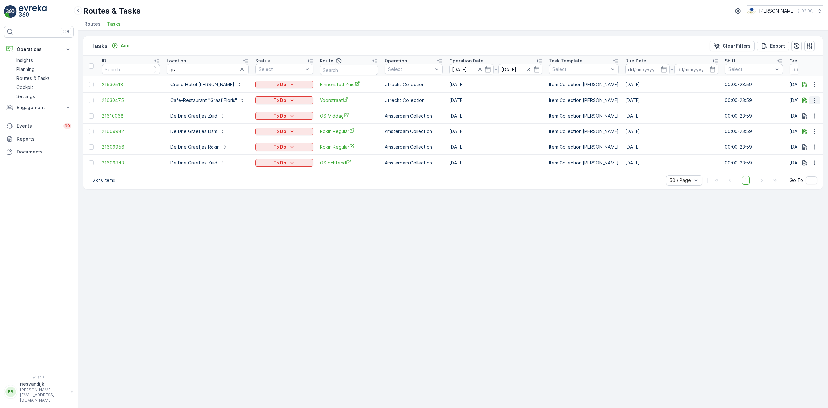
click at [814, 99] on icon "button" at bounding box center [814, 100] width 6 height 6
click at [816, 127] on div "Change Route" at bounding box center [804, 128] width 49 height 9
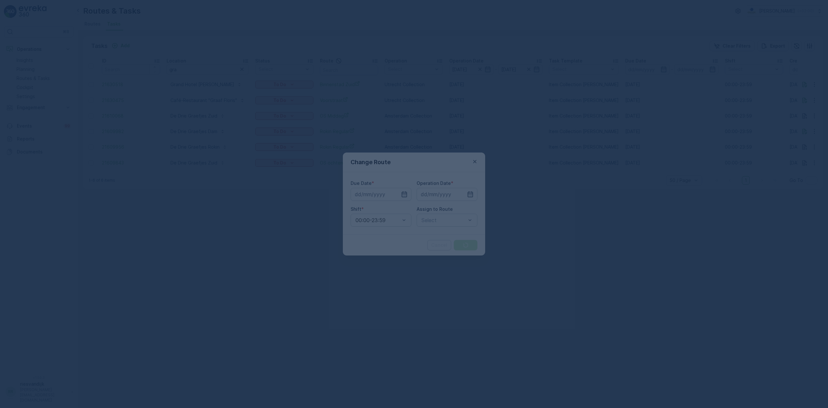
type input "[DATE]"
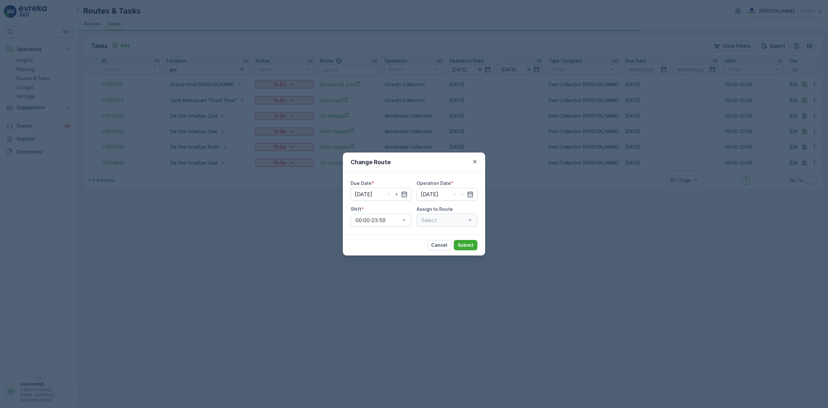
click at [454, 224] on div "Select" at bounding box center [447, 220] width 61 height 13
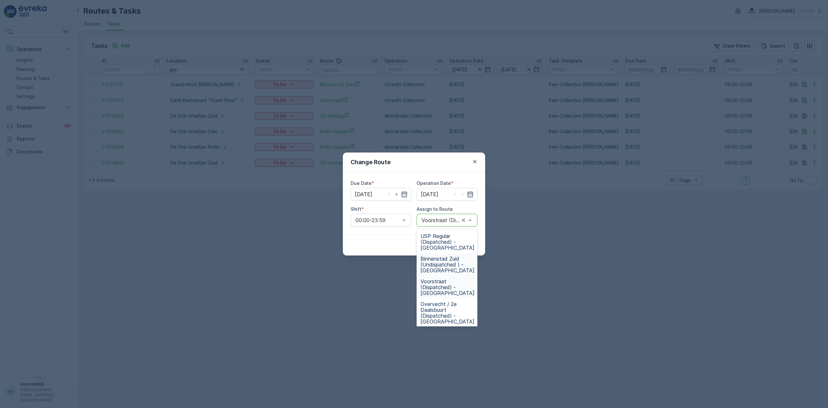
click at [447, 268] on span "Binnenstad Zuid (Undispatched ) - Utrecht" at bounding box center [448, 264] width 54 height 17
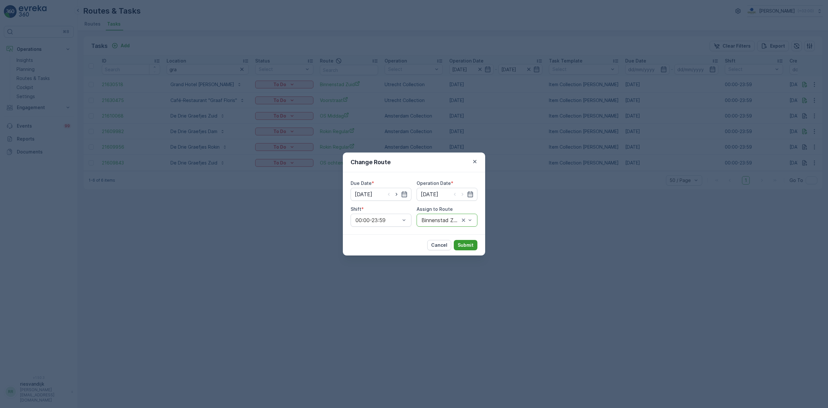
click at [469, 242] on p "Submit" at bounding box center [466, 245] width 16 height 6
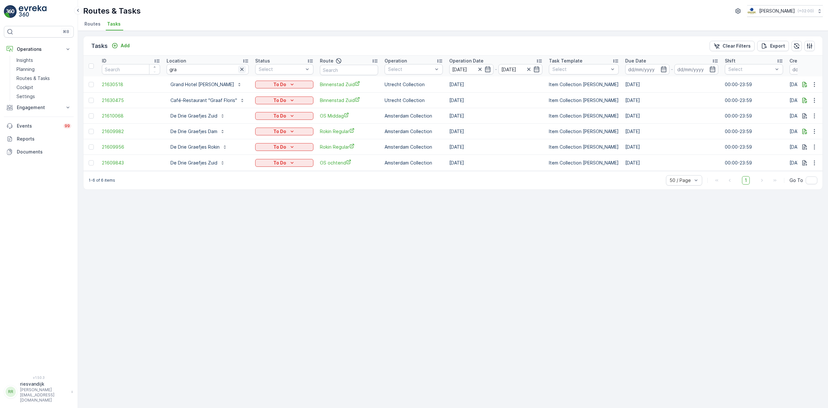
click at [243, 69] on icon "button" at bounding box center [242, 69] width 6 height 6
click at [333, 67] on input "text" at bounding box center [349, 70] width 58 height 10
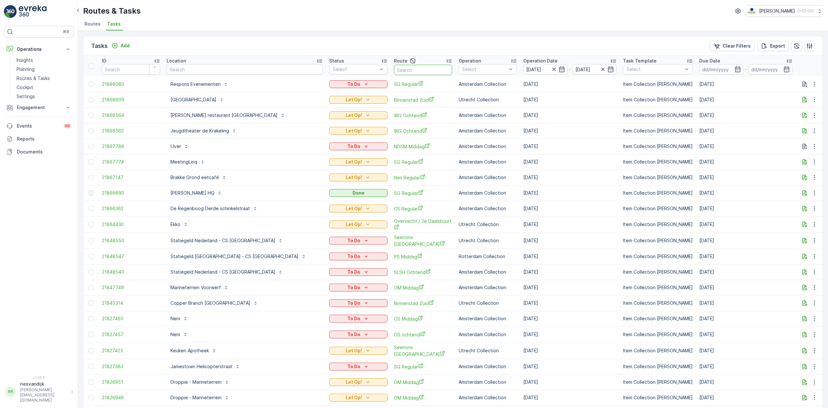
click at [394, 72] on input "text" at bounding box center [423, 70] width 58 height 10
type input "overv"
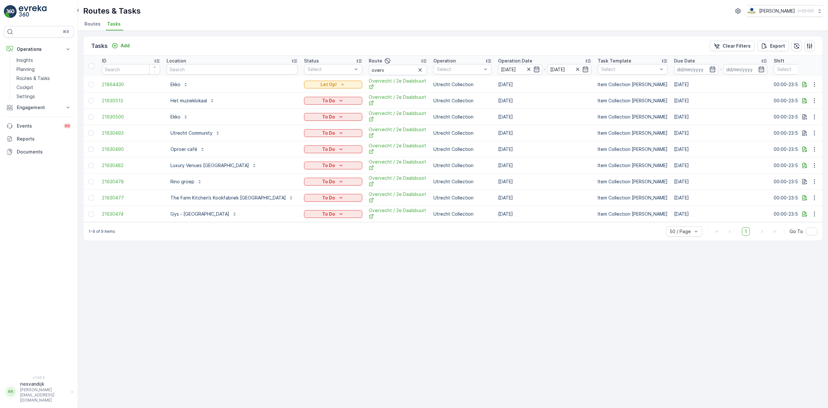
click at [417, 70] on icon "button" at bounding box center [420, 70] width 6 height 6
click at [376, 74] on input "text" at bounding box center [398, 70] width 58 height 10
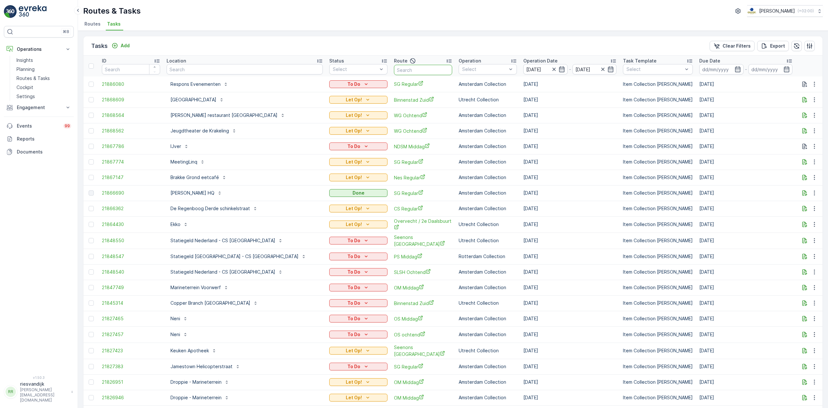
click at [394, 71] on input "text" at bounding box center [423, 70] width 58 height 10
type input "binn"
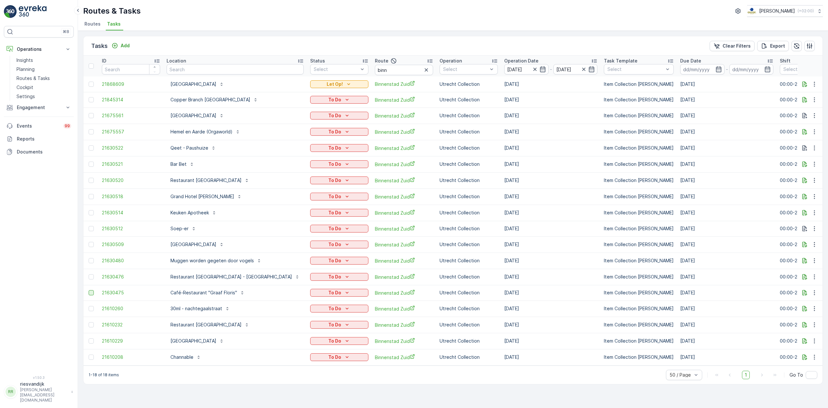
click at [92, 295] on div at bounding box center [91, 292] width 5 height 5
click at [89, 290] on input "checkbox" at bounding box center [89, 290] width 0 height 0
click at [90, 230] on div at bounding box center [91, 228] width 5 height 5
click at [89, 226] on input "checkbox" at bounding box center [89, 226] width 0 height 0
click at [689, 45] on icon at bounding box center [687, 45] width 4 height 4
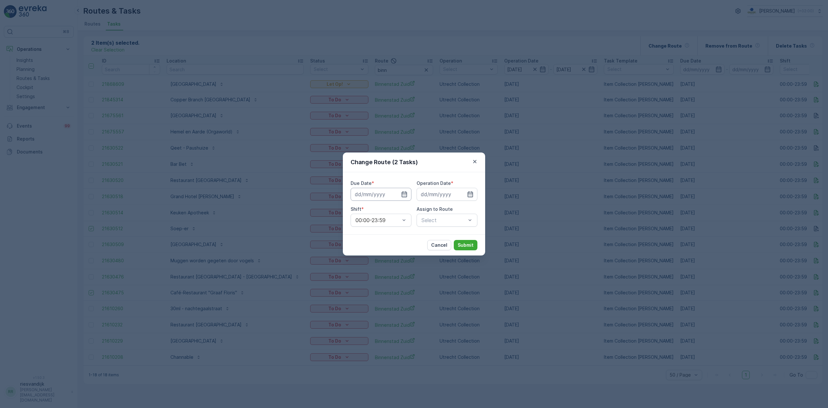
click at [400, 193] on input at bounding box center [381, 194] width 61 height 13
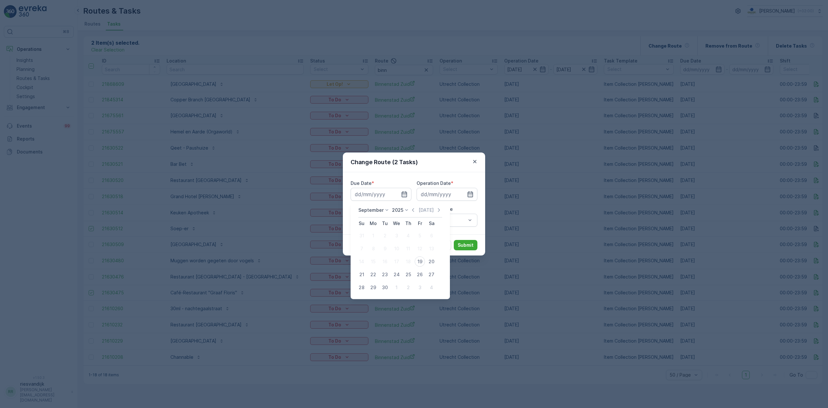
click at [419, 262] on div "19" at bounding box center [420, 261] width 10 height 10
type input "[DATE]"
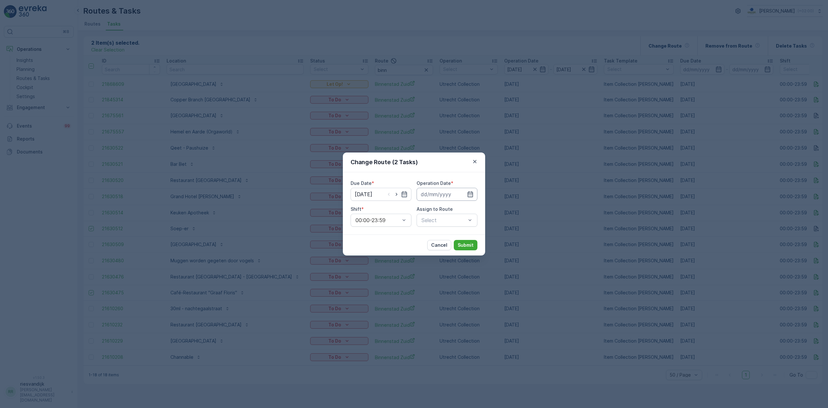
click at [441, 191] on input at bounding box center [447, 194] width 61 height 13
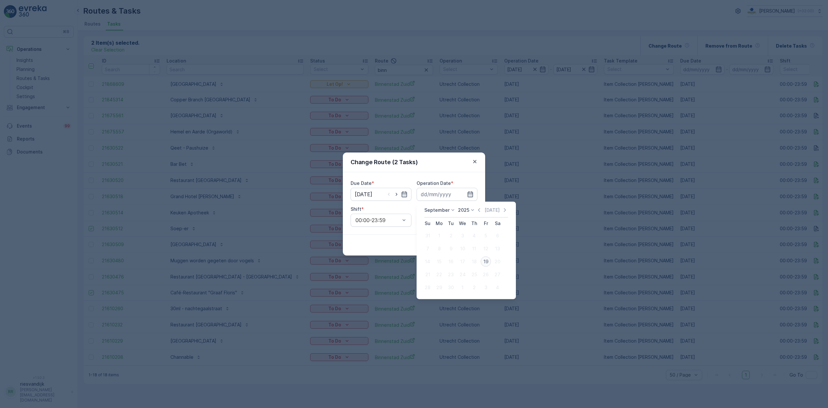
click at [488, 262] on div "19" at bounding box center [486, 261] width 10 height 10
type input "[DATE]"
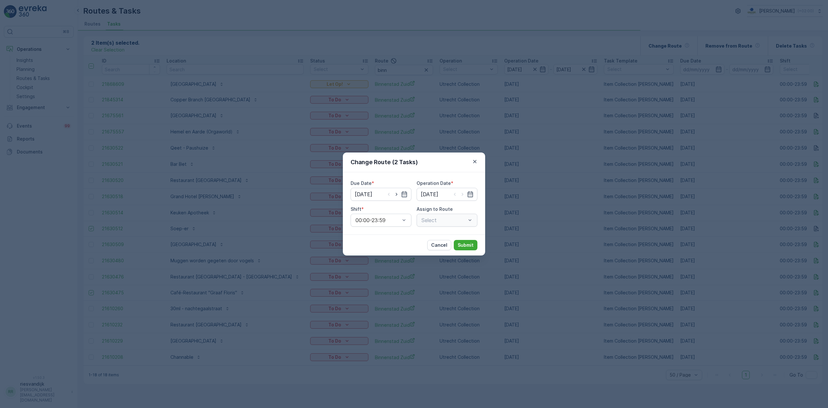
click at [451, 215] on div "Select" at bounding box center [447, 220] width 61 height 13
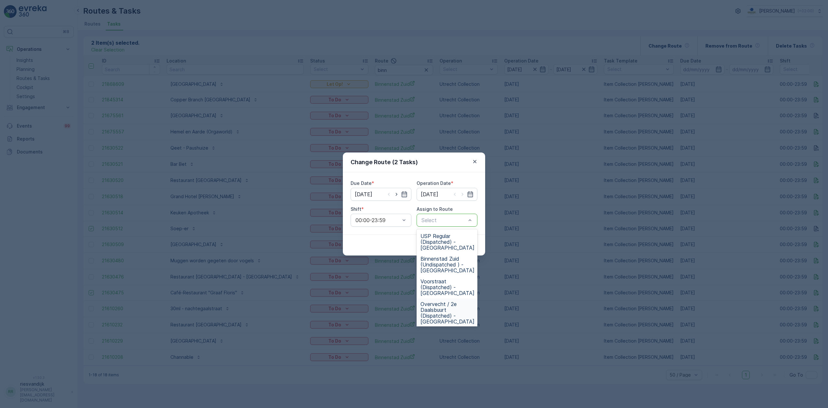
click at [457, 303] on span "Overvecht / 2e Daalsbuurt (Dispatched) - Utrecht" at bounding box center [448, 312] width 54 height 23
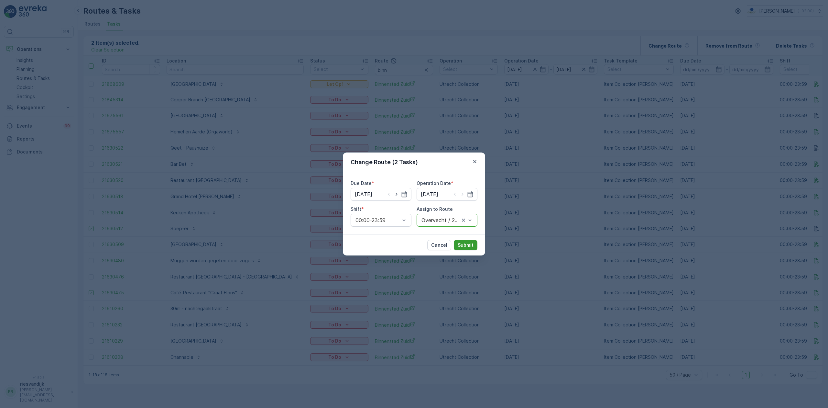
click at [458, 245] on p "Submit" at bounding box center [466, 245] width 16 height 6
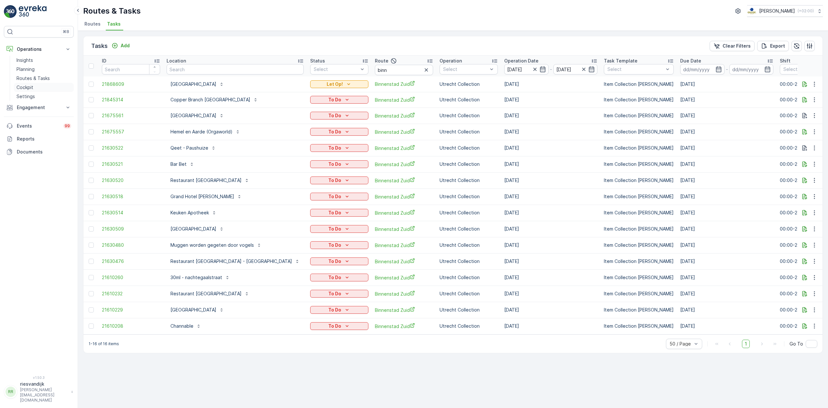
click at [31, 86] on p "Cockpit" at bounding box center [24, 87] width 17 height 6
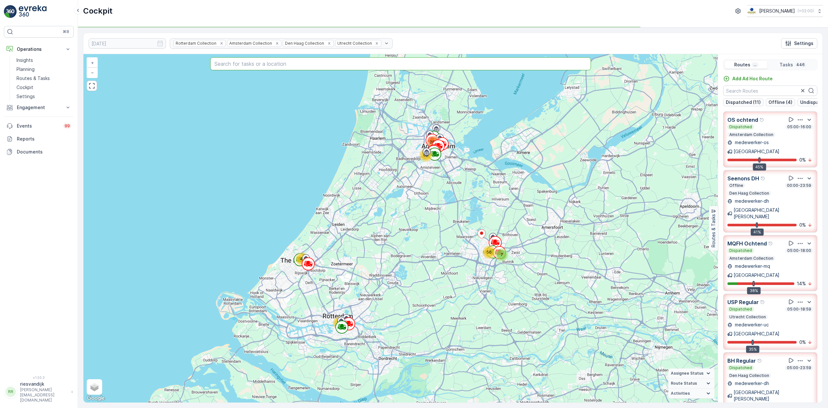
click at [393, 67] on input "text" at bounding box center [400, 63] width 381 height 13
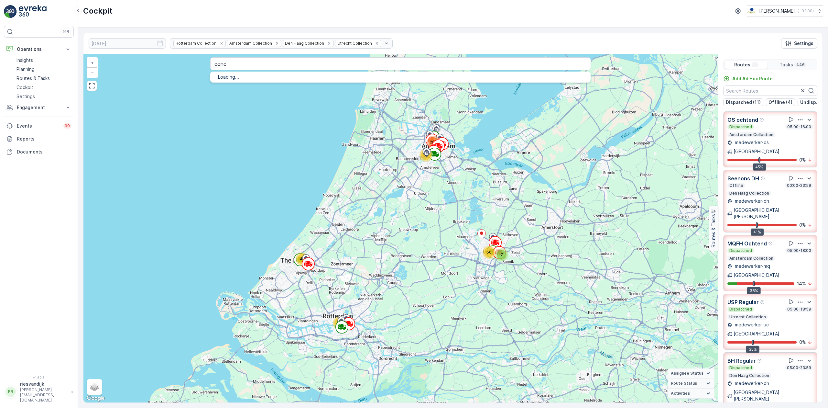
click at [364, 71] on div "conc Loading..." at bounding box center [400, 64] width 381 height 14
click at [341, 65] on input "conc" at bounding box center [400, 63] width 381 height 13
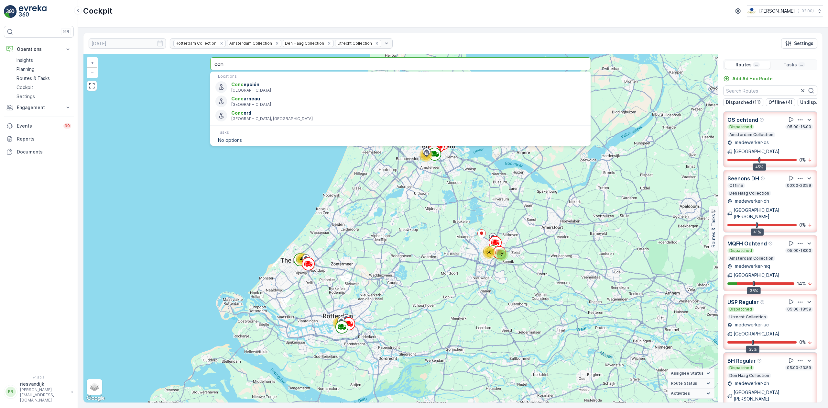
type input "con"
click at [247, 62] on input "con" at bounding box center [400, 63] width 381 height 13
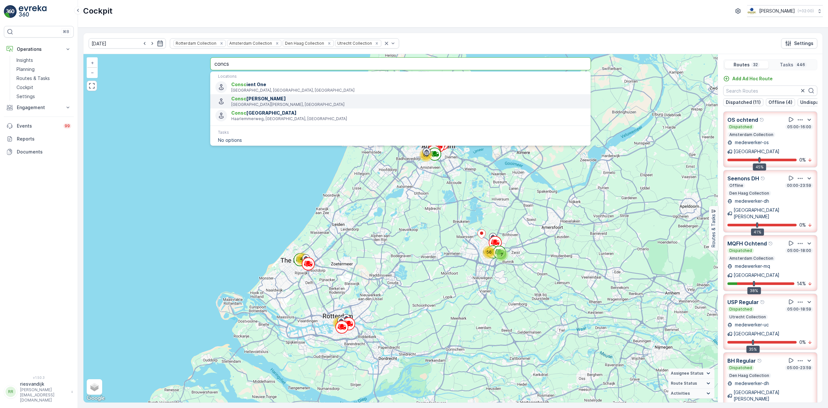
type input "concs"
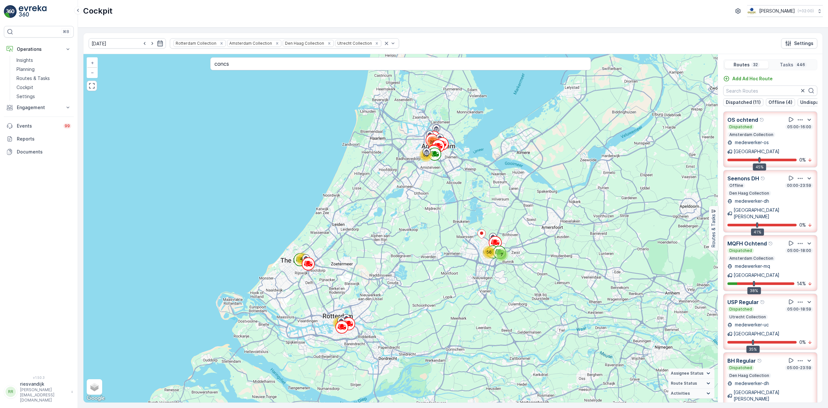
click at [444, 33] on div "19.09.2025 Rotterdam Collection Amsterdam Collection Den Haag Collection Utrech…" at bounding box center [453, 218] width 740 height 370
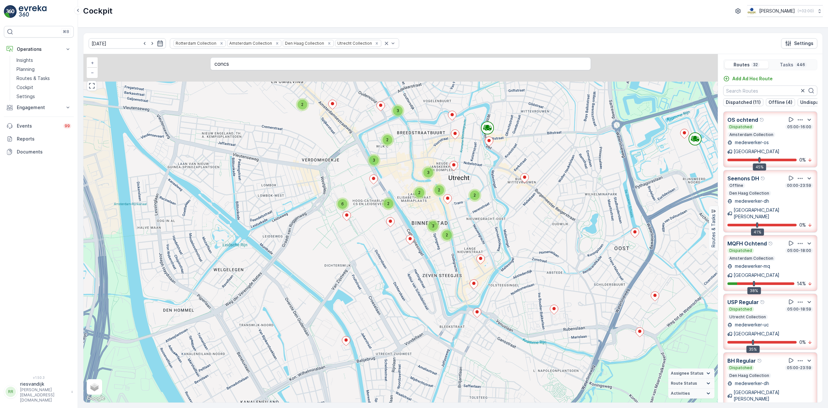
drag, startPoint x: 470, startPoint y: 210, endPoint x: 488, endPoint y: 205, distance: 18.6
click at [479, 241] on div "3 3 2 2 3 2 2 2 3 2 5 2 2 3 2 2 3 3 2 15 2 2 2 4 3 4 6 3 8 3 5 9 12 2 3 3 3 2 2…" at bounding box center [400, 228] width 634 height 348
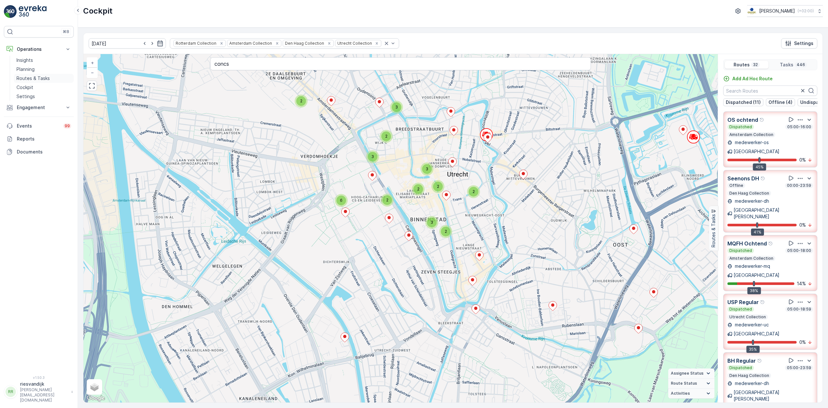
click at [44, 76] on p "Routes & Tasks" at bounding box center [32, 78] width 33 height 6
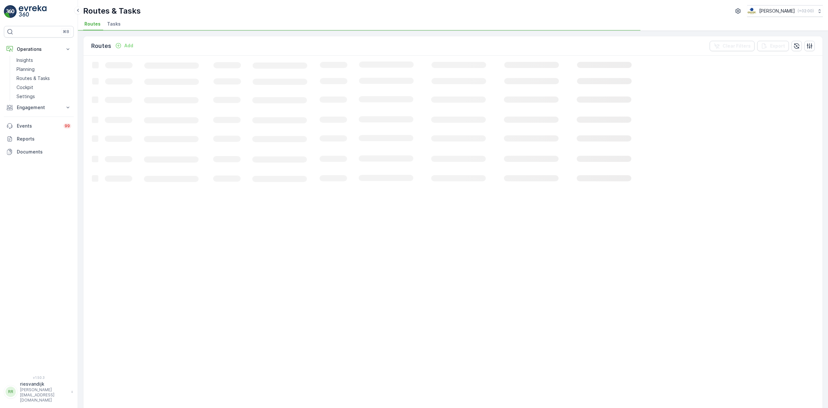
click at [117, 24] on span "Tasks" at bounding box center [114, 24] width 14 height 6
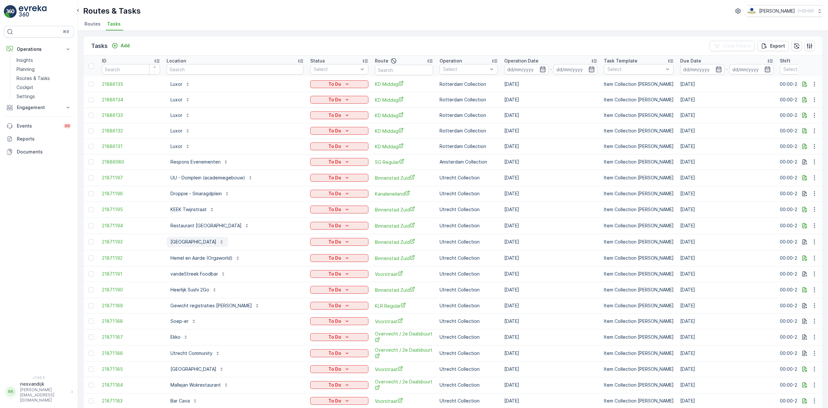
click at [197, 241] on p "Conscious Hotel Utrecht" at bounding box center [193, 241] width 46 height 6
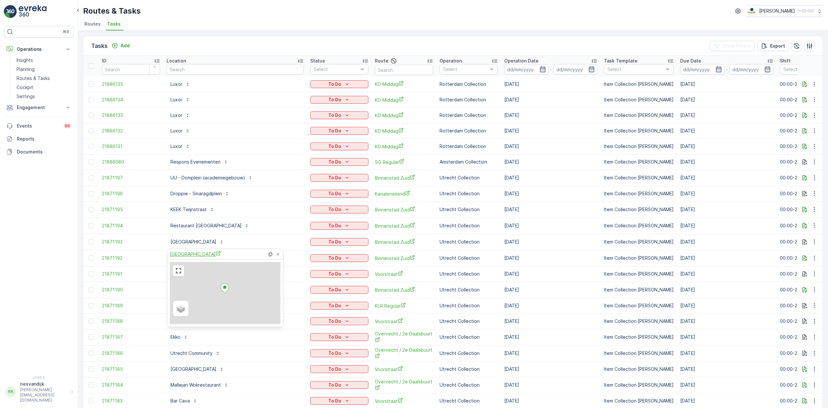
click at [206, 251] on span "Conscious Hotel Utrecht" at bounding box center [195, 253] width 51 height 7
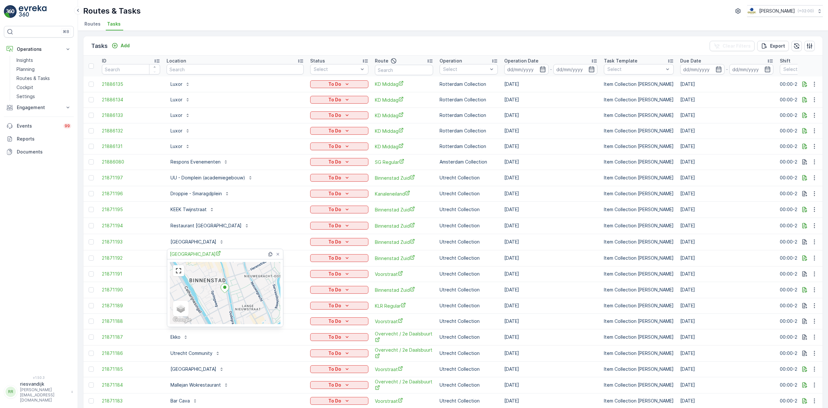
click at [17, 289] on div "⌘B Operations Insights Planning Routes & Tasks Cockpit Settings Engagement Insi…" at bounding box center [39, 197] width 70 height 342
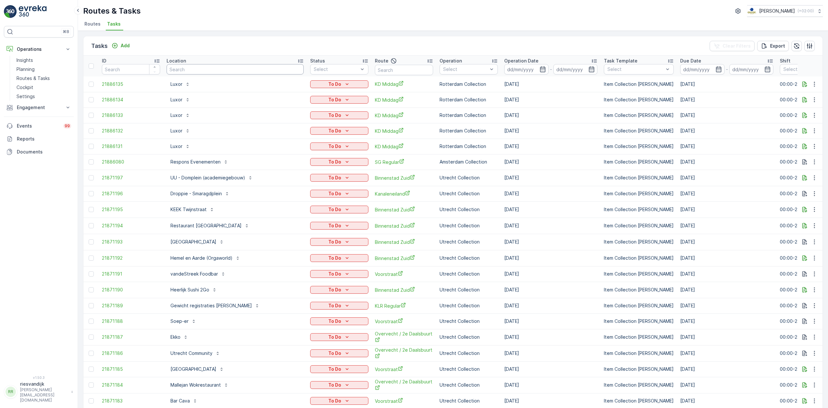
click at [196, 67] on input "text" at bounding box center [235, 69] width 137 height 10
type input "sent"
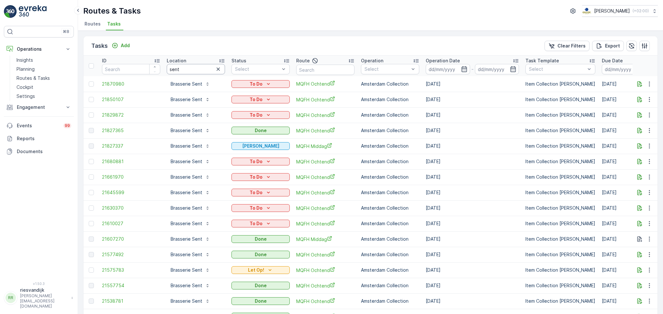
click at [198, 69] on input "sent" at bounding box center [196, 69] width 58 height 10
type input "kika"
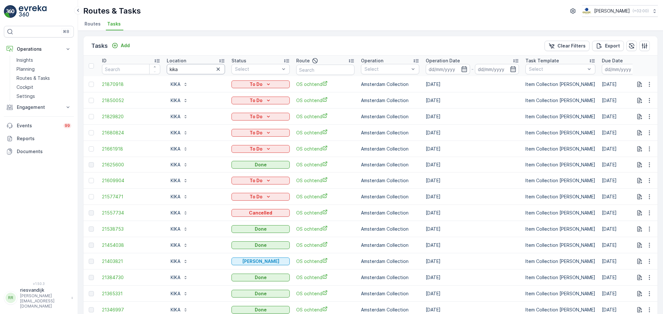
click at [199, 72] on input "kika" at bounding box center [196, 69] width 58 height 10
type input "imd"
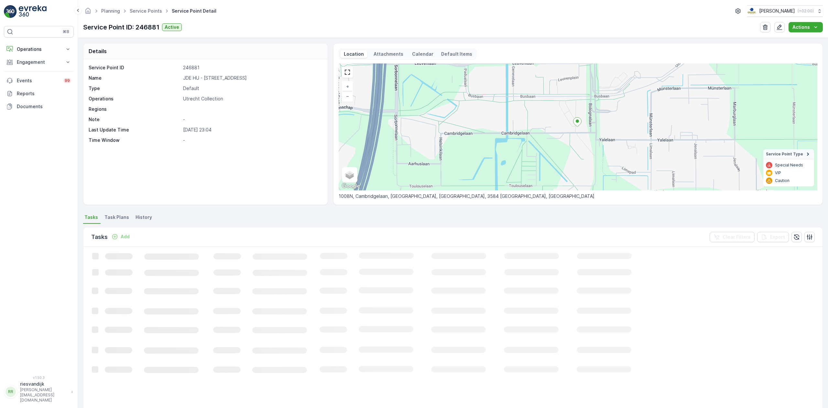
click at [391, 59] on div "Location Attachments Calendar Default Items" at bounding box center [408, 54] width 138 height 11
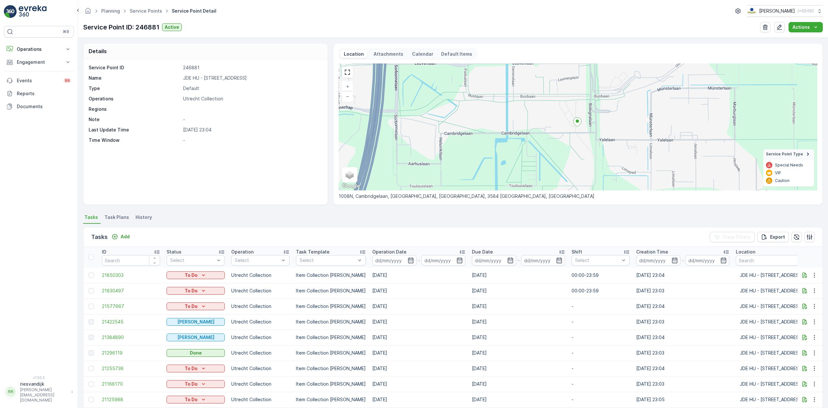
click at [393, 53] on p "Attachments" at bounding box center [389, 54] width 32 height 6
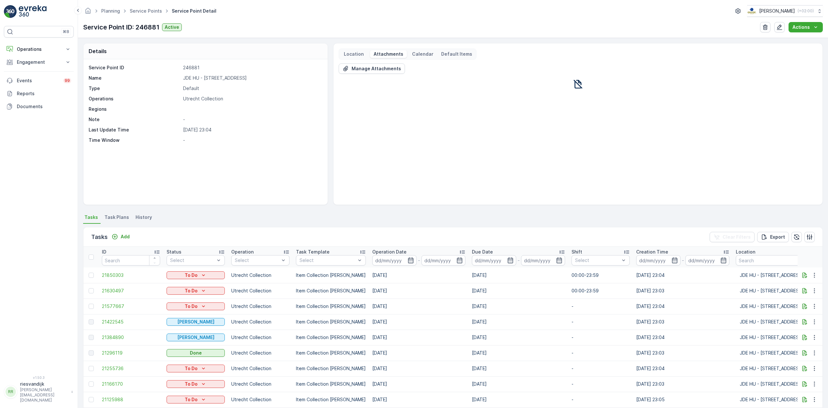
click at [415, 53] on p "Calendar" at bounding box center [422, 54] width 21 height 6
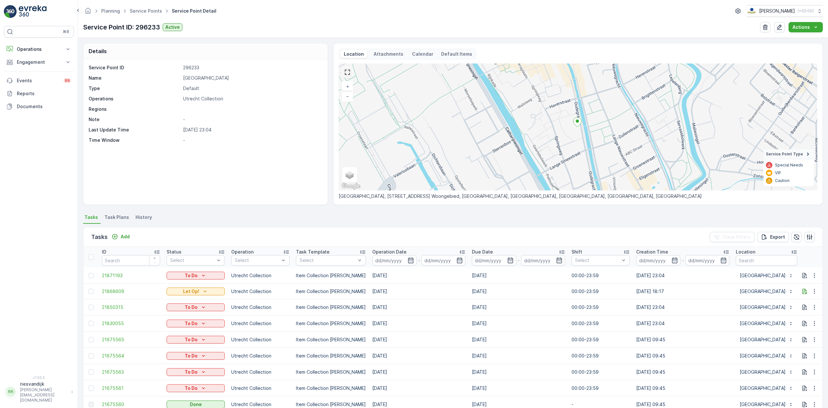
click at [347, 74] on link at bounding box center [348, 72] width 10 height 10
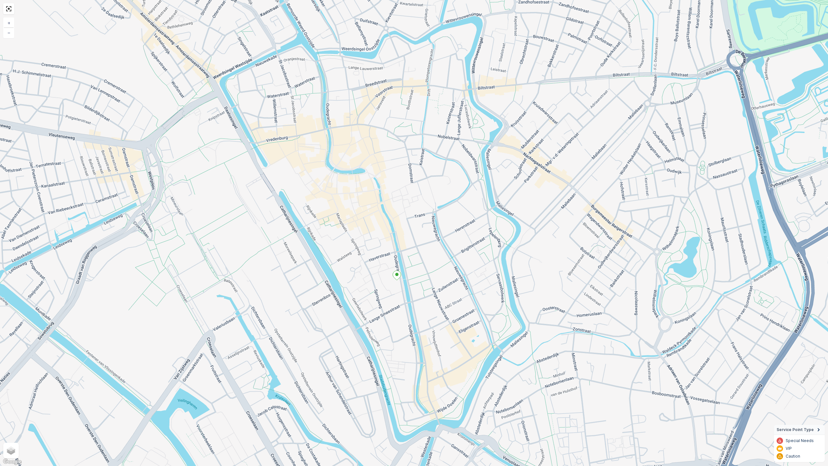
drag, startPoint x: 537, startPoint y: 166, endPoint x: 519, endPoint y: 214, distance: 51.8
click at [520, 215] on div "+ − Satellite Roadmap Terrain Hybrid Leaflet Keyboard shortcuts Map Data Map da…" at bounding box center [414, 233] width 828 height 466
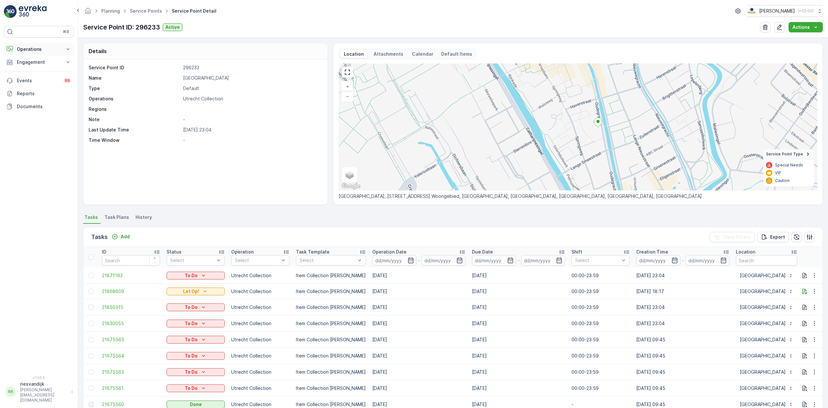
click at [39, 52] on p "Operations" at bounding box center [39, 49] width 44 height 6
click at [39, 76] on p "Routes & Tasks" at bounding box center [32, 78] width 33 height 6
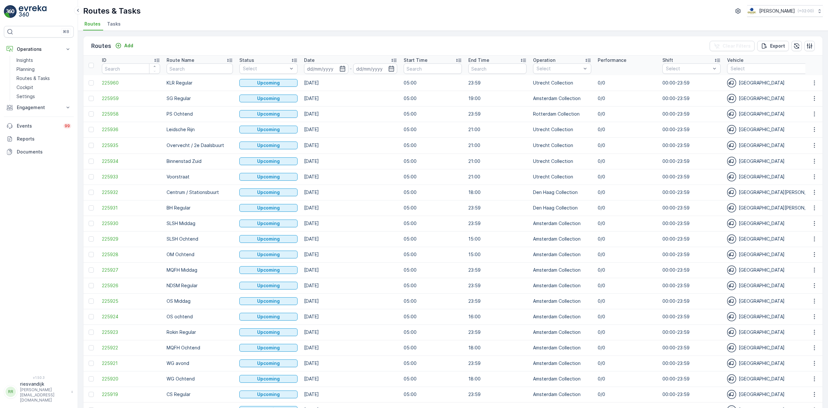
click at [106, 21] on li "Tasks" at bounding box center [114, 24] width 17 height 11
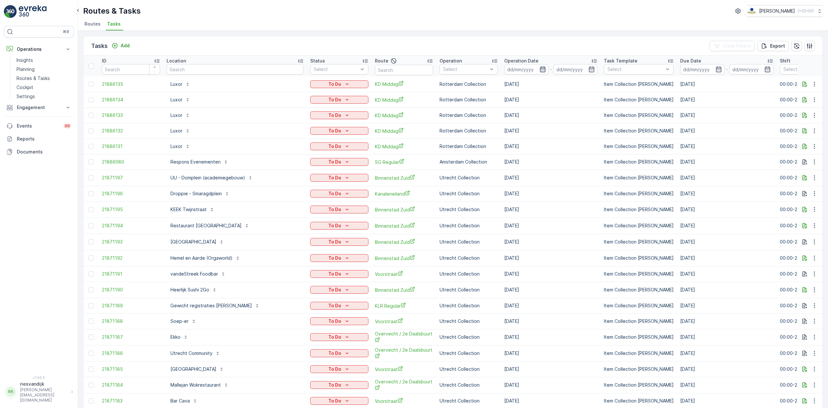
click at [540, 69] on icon "button" at bounding box center [542, 69] width 5 height 6
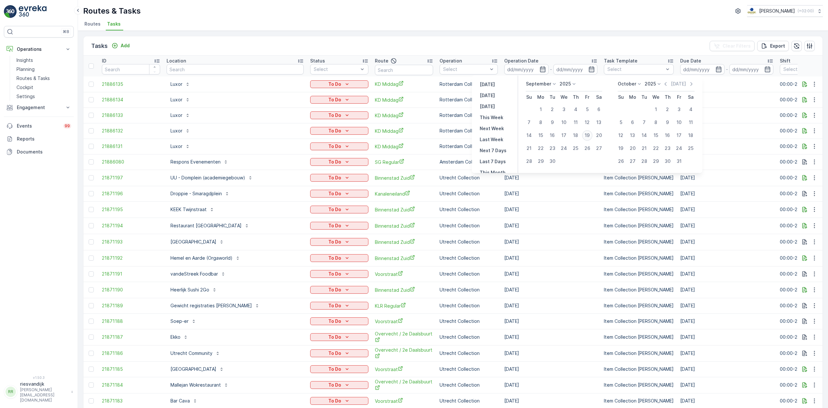
click at [589, 133] on div "19" at bounding box center [587, 135] width 10 height 10
type input "[DATE]"
click at [589, 133] on div "19" at bounding box center [587, 135] width 10 height 10
type input "[DATE]"
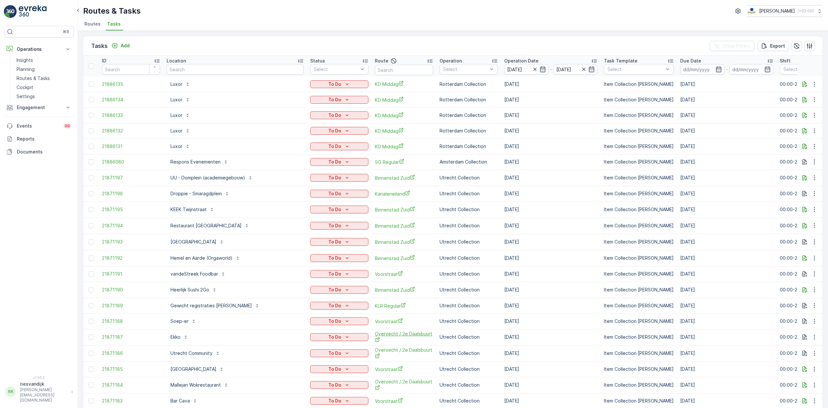
click at [378, 335] on span "Overvecht / 2e Daalsbuurt" at bounding box center [404, 336] width 58 height 13
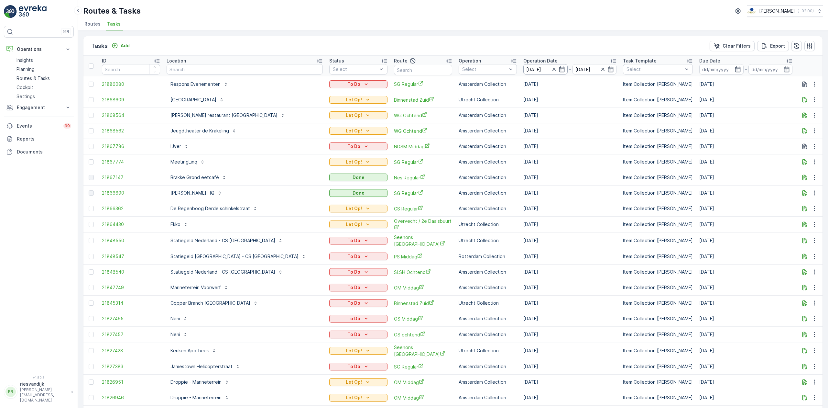
click at [523, 69] on input "[DATE]" at bounding box center [545, 69] width 44 height 10
click at [404, 41] on div "Tasks Add Clear Filters Export" at bounding box center [452, 45] width 739 height 19
click at [394, 223] on span "Overvecht / 2e Daalsbuurt" at bounding box center [423, 224] width 58 height 13
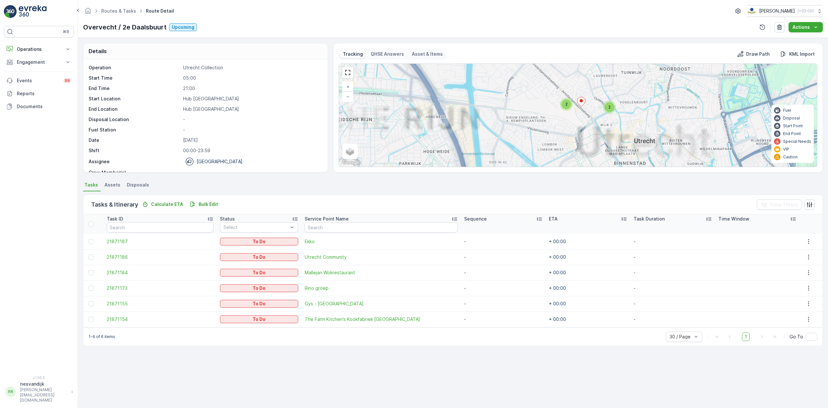
drag, startPoint x: 599, startPoint y: 109, endPoint x: 581, endPoint y: 135, distance: 30.9
click at [581, 135] on div "2 2 + − Satellite Roadmap Terrain Hybrid Leaflet Keyboard shortcuts Map Data Ma…" at bounding box center [578, 115] width 478 height 103
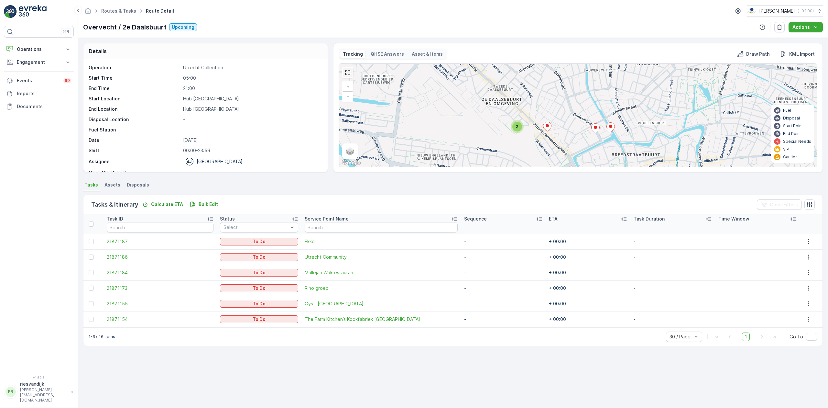
click at [347, 71] on link at bounding box center [348, 73] width 10 height 10
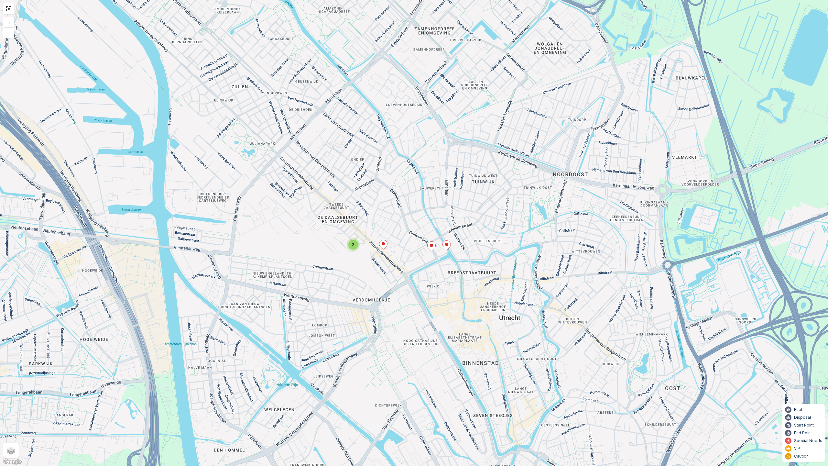
click at [448, 245] on icon at bounding box center [447, 245] width 8 height 9
click at [446, 245] on ellipse at bounding box center [446, 243] width 3 height 3
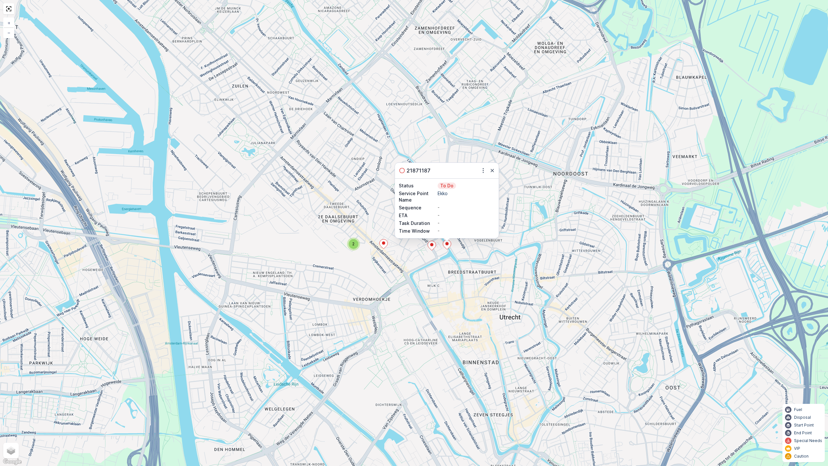
click at [434, 246] on icon at bounding box center [432, 245] width 8 height 9
click at [383, 245] on icon at bounding box center [383, 243] width 8 height 9
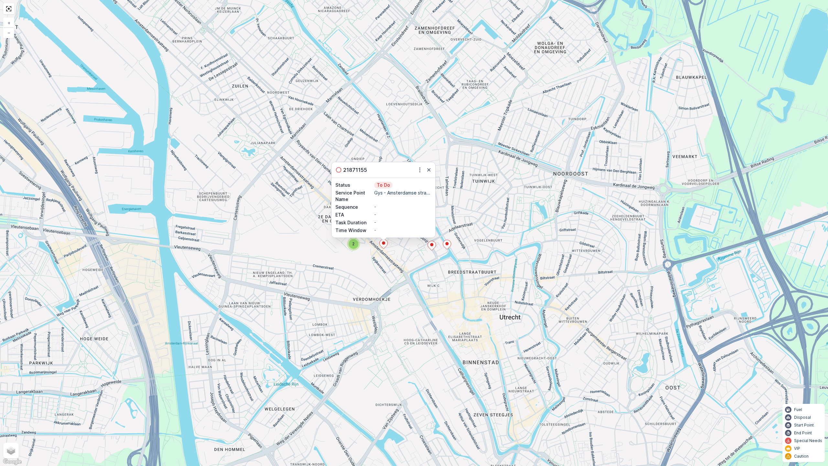
click at [355, 245] on div "2" at bounding box center [354, 244] width 10 height 10
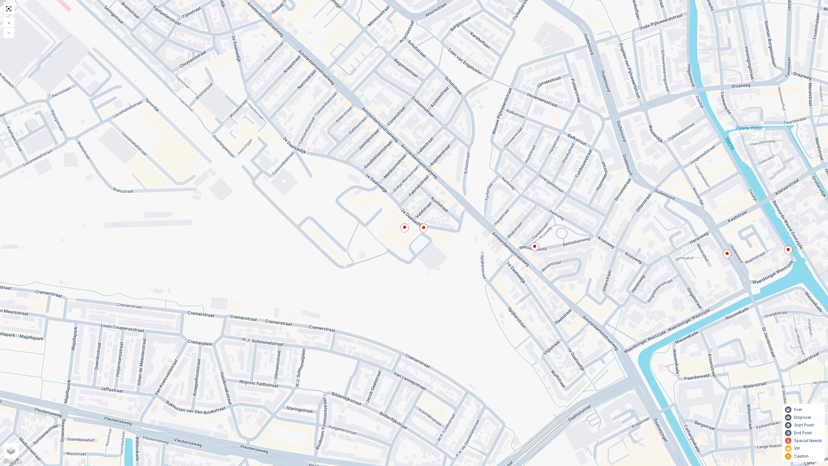
click at [408, 231] on icon at bounding box center [404, 228] width 8 height 10
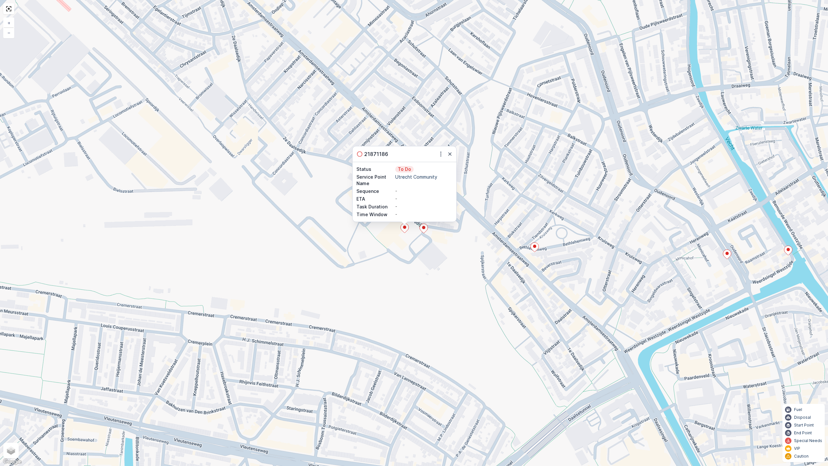
click at [424, 230] on icon at bounding box center [424, 228] width 8 height 9
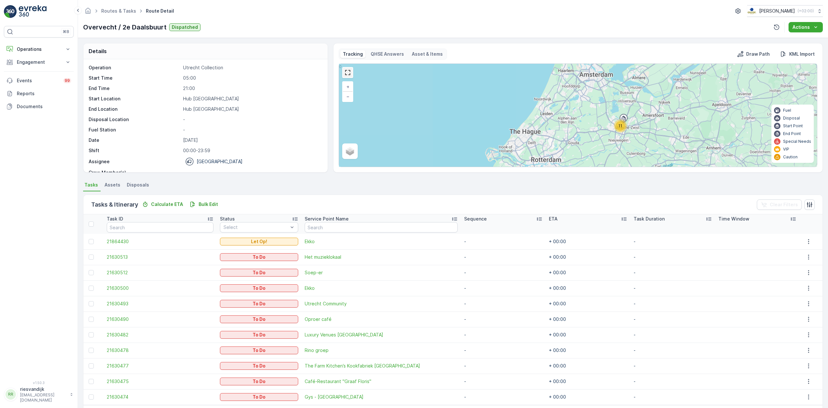
click at [346, 74] on link at bounding box center [348, 73] width 10 height 10
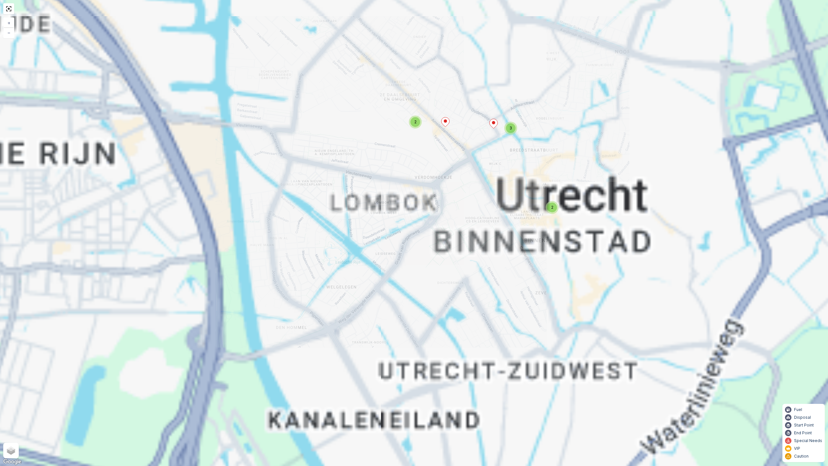
click at [487, 171] on div "2 7 2 3 2 + − Satellite Roadmap Terrain Hybrid Leaflet Keyboard shortcuts Map D…" at bounding box center [414, 233] width 828 height 466
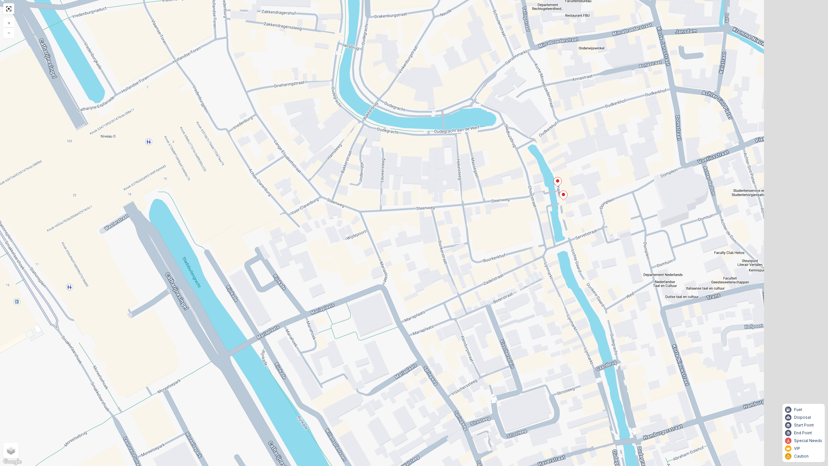
drag, startPoint x: 573, startPoint y: 233, endPoint x: 450, endPoint y: 229, distance: 123.0
click at [450, 229] on div "2 + − Satellite Roadmap Terrain Hybrid Leaflet Keyboard shortcuts Map Data Map …" at bounding box center [414, 233] width 828 height 466
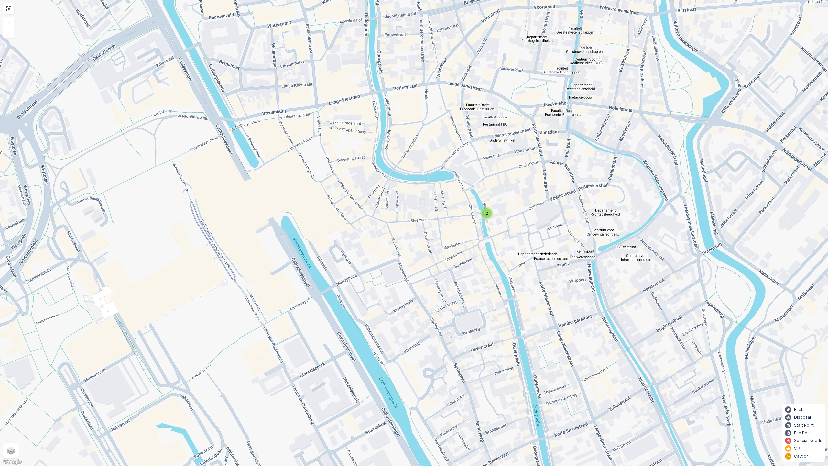
click at [488, 214] on div "2" at bounding box center [487, 213] width 10 height 10
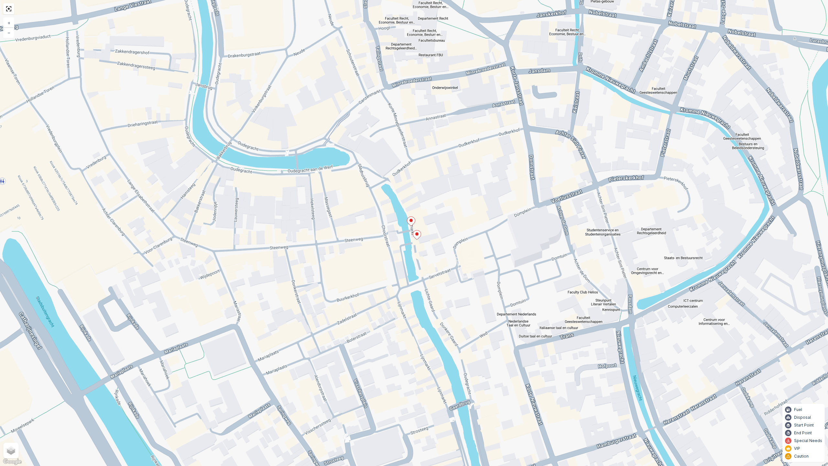
click at [416, 236] on icon at bounding box center [417, 234] width 8 height 9
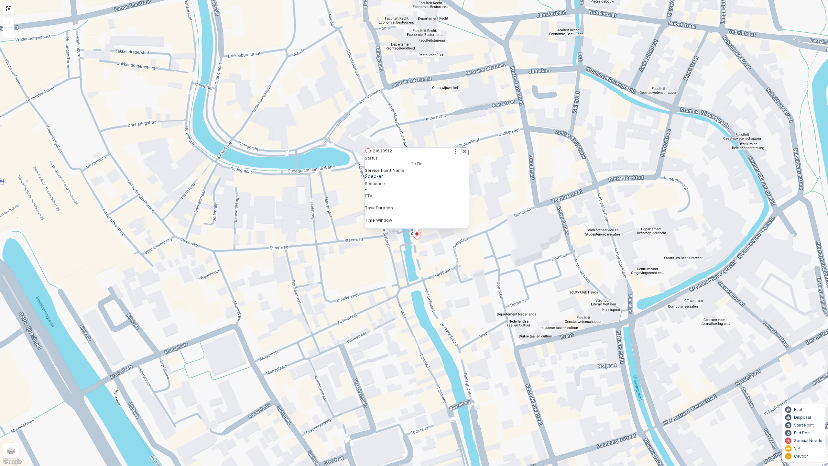
click at [463, 155] on icon "button" at bounding box center [465, 151] width 6 height 6
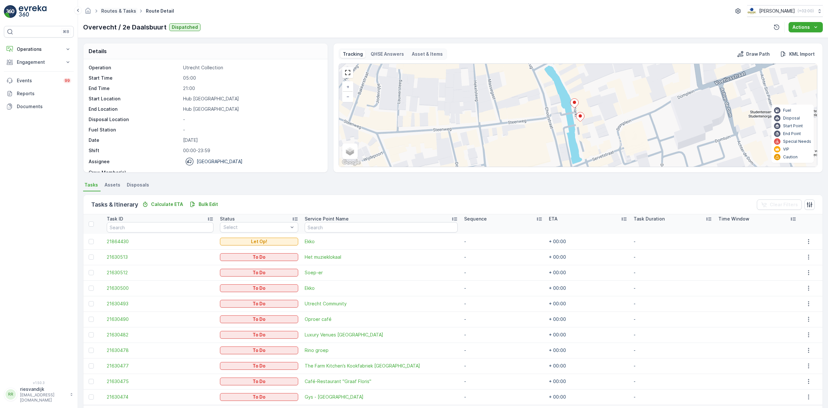
click at [131, 13] on link "Routes & Tasks" at bounding box center [118, 10] width 35 height 5
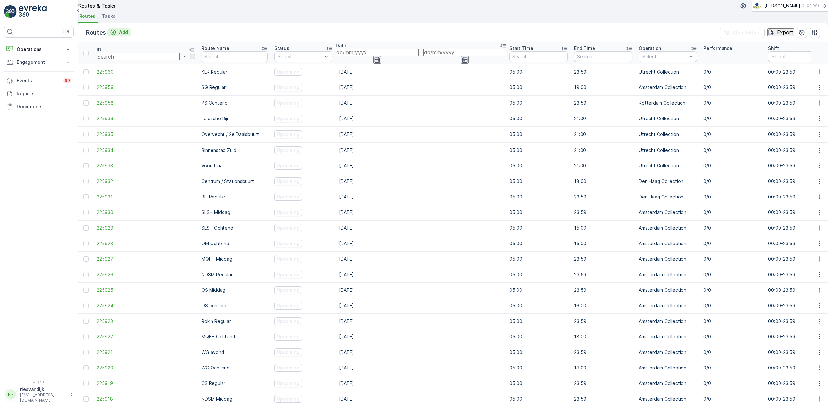
click at [116, 36] on icon "Add" at bounding box center [113, 32] width 6 height 6
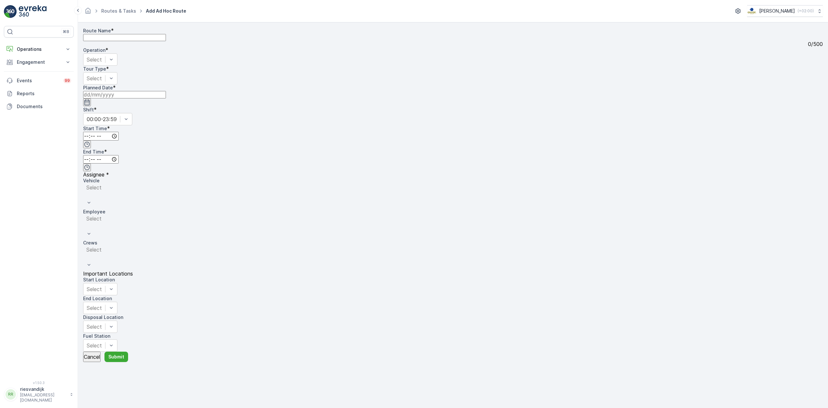
drag, startPoint x: 144, startPoint y: 7, endPoint x: 128, endPoint y: 7, distance: 16.2
click at [142, 7] on li "Routes & Tasks Add Ad Hoc Route" at bounding box center [135, 10] width 104 height 9
click at [127, 8] on span "Routes & Tasks" at bounding box center [119, 11] width 38 height 6
click at [122, 12] on link "Routes & Tasks" at bounding box center [118, 10] width 35 height 5
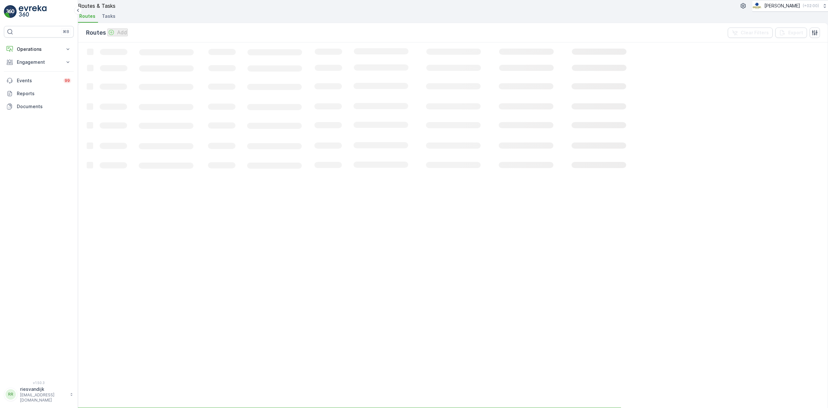
drag, startPoint x: 122, startPoint y: 12, endPoint x: 401, endPoint y: 47, distance: 281.7
click at [423, 42] on div "Routes Add Clear Filters Export" at bounding box center [453, 32] width 750 height 19
click at [113, 19] on span "Tasks" at bounding box center [109, 16] width 14 height 6
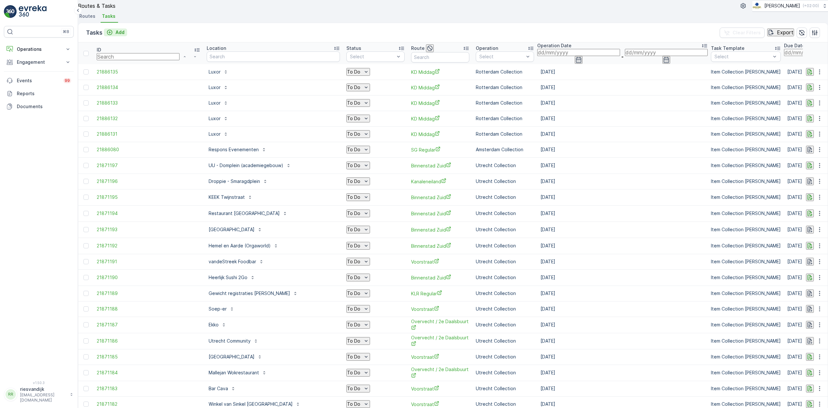
click at [122, 36] on p "Add" at bounding box center [119, 32] width 9 height 6
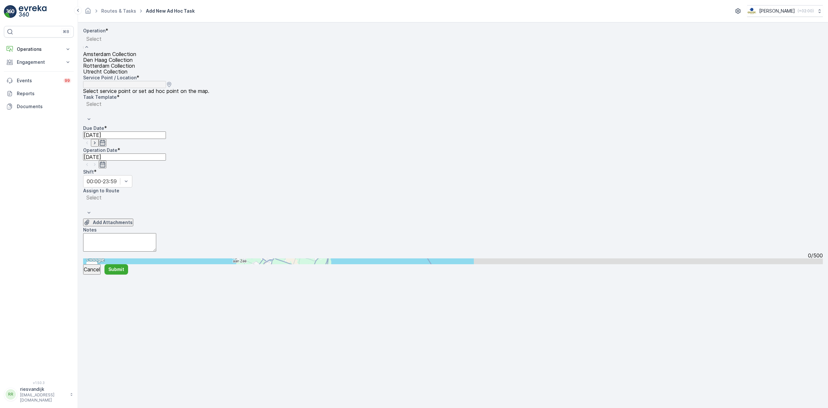
drag, startPoint x: 175, startPoint y: 69, endPoint x: 171, endPoint y: 91, distance: 22.1
click at [136, 74] on div "Amsterdam Collection Den Haag Collection Rotterdam Collection Utrecht Collection" at bounding box center [109, 62] width 53 height 23
click at [136, 74] on div "Utrecht Collection" at bounding box center [109, 72] width 53 height 6
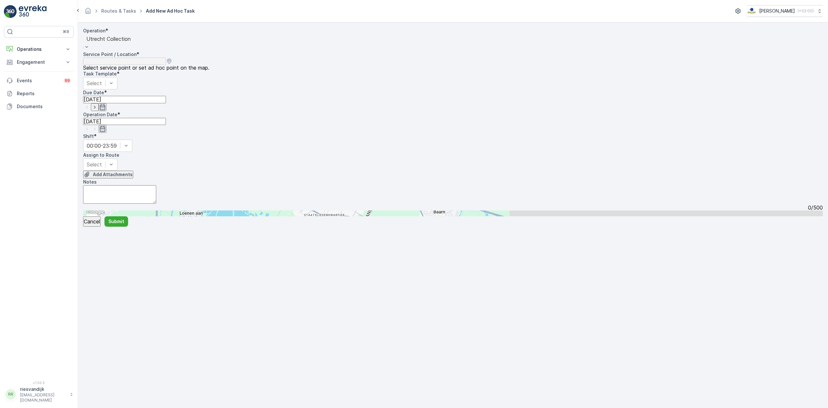
click at [147, 210] on input "text" at bounding box center [114, 213] width 63 height 6
type input "consci"
click at [152, 313] on span "Consci ous Hotel Utrecht" at bounding box center [121, 316] width 61 height 6
click at [117, 86] on div "Select" at bounding box center [100, 83] width 34 height 12
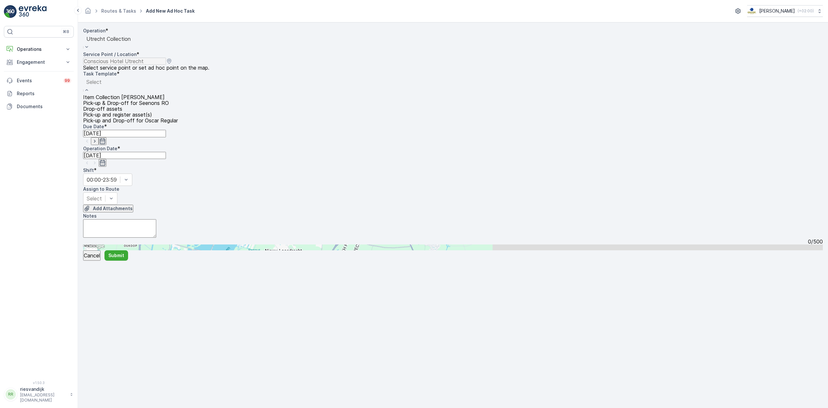
click at [162, 100] on div "Item Collection Oscar Regulier" at bounding box center [130, 97] width 95 height 6
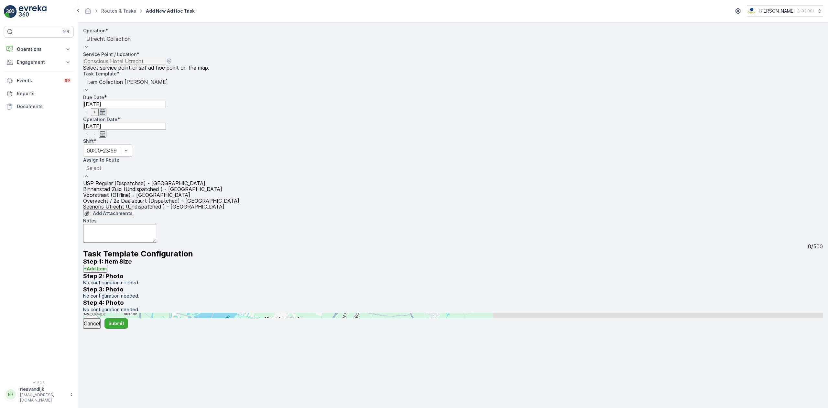
click at [140, 198] on span "Overvecht / 2e Daalsbuurt (Dispatched) - Utrecht" at bounding box center [161, 201] width 156 height 6
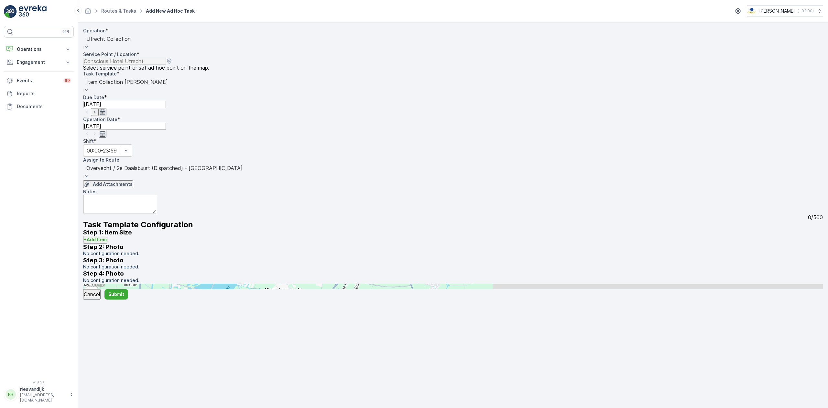
click at [156, 195] on textarea "Notes" at bounding box center [119, 204] width 73 height 18
type textarea "Groetjes Ries :)))))"
click at [124, 297] on p "Submit" at bounding box center [116, 294] width 16 height 6
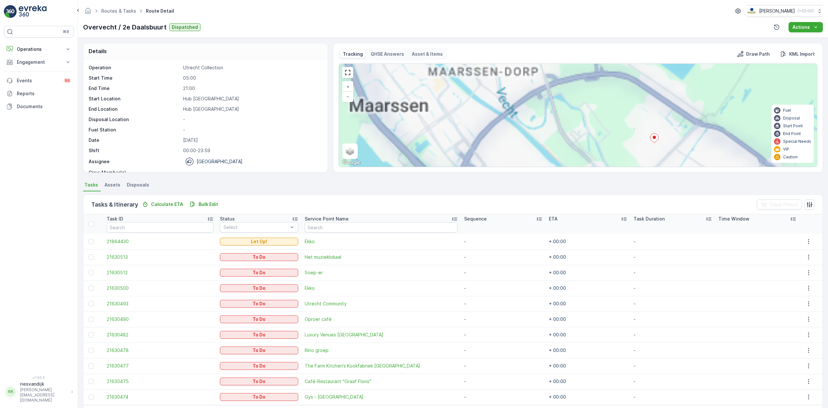
drag, startPoint x: 633, startPoint y: 134, endPoint x: 571, endPoint y: 91, distance: 75.4
click at [562, 85] on div "2 7 + − Satellite Roadmap Terrain Hybrid Leaflet Keyboard shortcuts Map Data Ma…" at bounding box center [578, 115] width 478 height 103
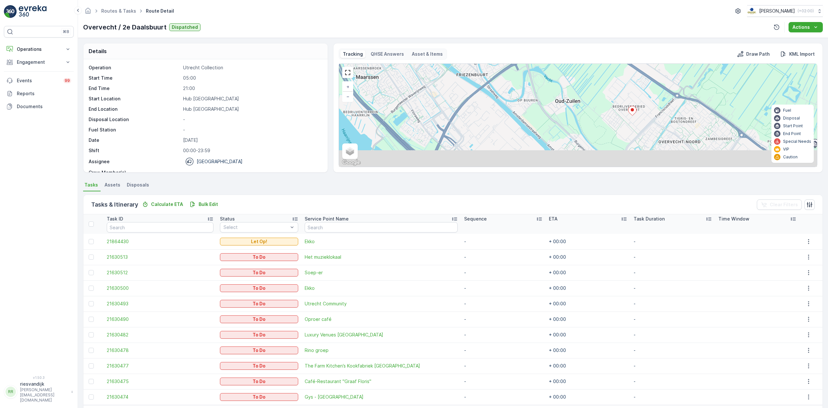
drag, startPoint x: 613, startPoint y: 141, endPoint x: 549, endPoint y: 65, distance: 99.8
click at [558, 83] on div "2 4 2 + − Satellite Roadmap Terrain Hybrid Leaflet Keyboard shortcuts Map Data …" at bounding box center [578, 115] width 478 height 103
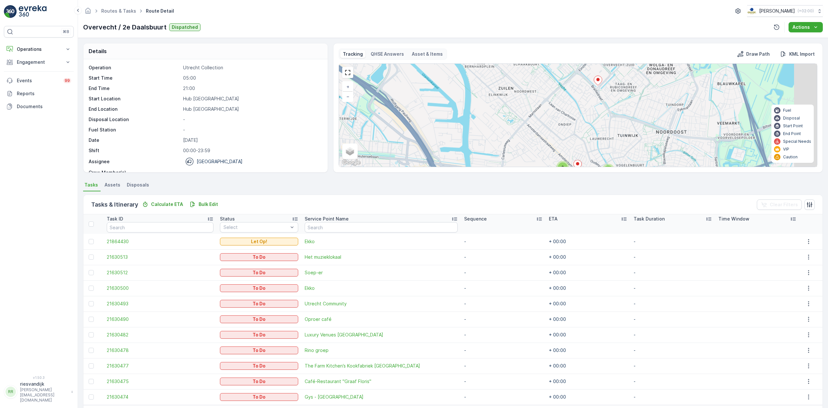
click at [603, 81] on div "2 4 2 + − Satellite Roadmap Terrain Hybrid Leaflet Keyboard shortcuts Map Data …" at bounding box center [578, 115] width 478 height 103
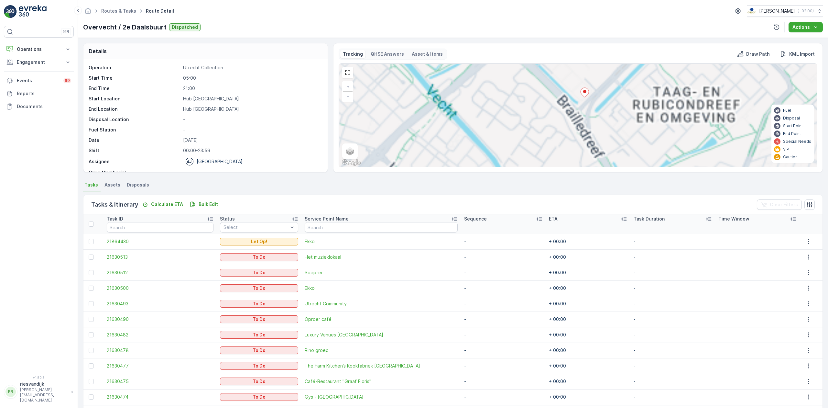
drag, startPoint x: 646, startPoint y: 141, endPoint x: 598, endPoint y: 59, distance: 95.3
click at [599, 63] on div "Tracking QHSE Answers Asset & Items Draw Path KML Import 2 4 2 + − Satellite Ro…" at bounding box center [578, 108] width 479 height 118
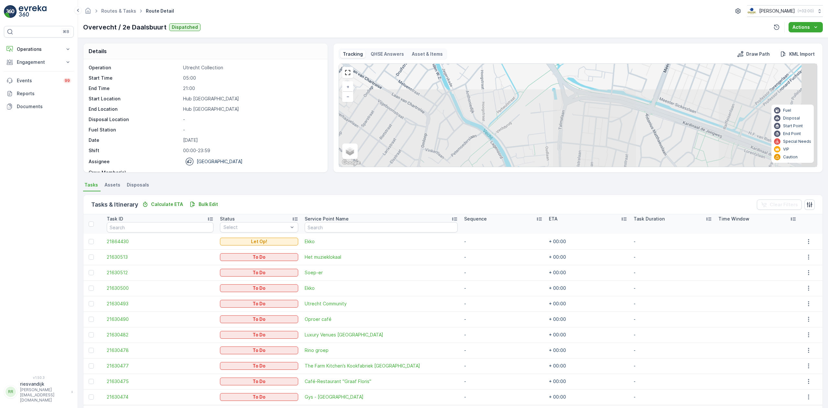
drag, startPoint x: 621, startPoint y: 118, endPoint x: 637, endPoint y: 55, distance: 65.4
click at [632, 68] on div "2 3 2 + − Satellite Roadmap Terrain Hybrid Leaflet Keyboard shortcuts Map Data …" at bounding box center [578, 115] width 478 height 103
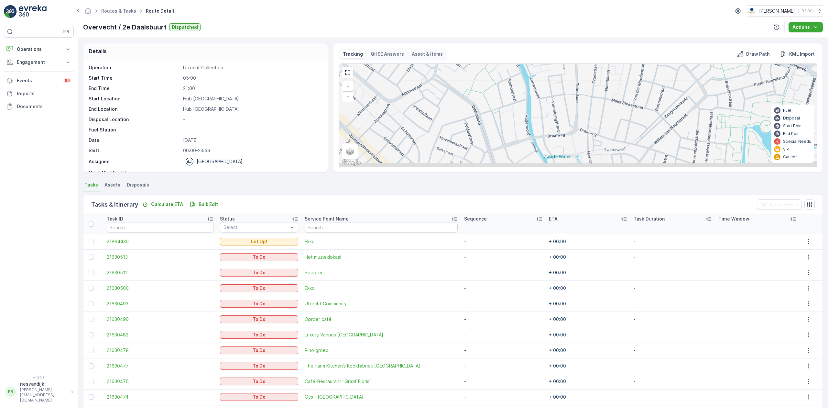
drag, startPoint x: 636, startPoint y: 95, endPoint x: 637, endPoint y: 65, distance: 30.4
click at [638, 60] on div "Tracking QHSE Answers Asset & Items Draw Path KML Import 2 3 2 + − Satellite Ro…" at bounding box center [578, 108] width 479 height 118
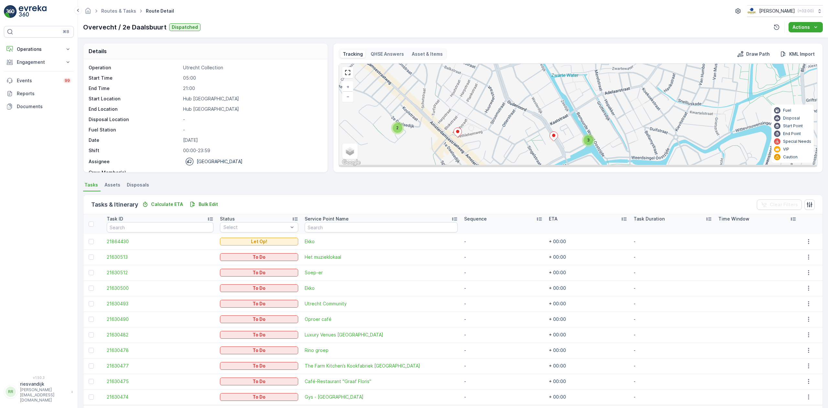
drag, startPoint x: 627, startPoint y: 107, endPoint x: 596, endPoint y: 75, distance: 44.2
click at [596, 75] on div "2 3 2 + − Satellite Roadmap Terrain Hybrid Leaflet Keyboard shortcuts Map Data …" at bounding box center [578, 115] width 478 height 103
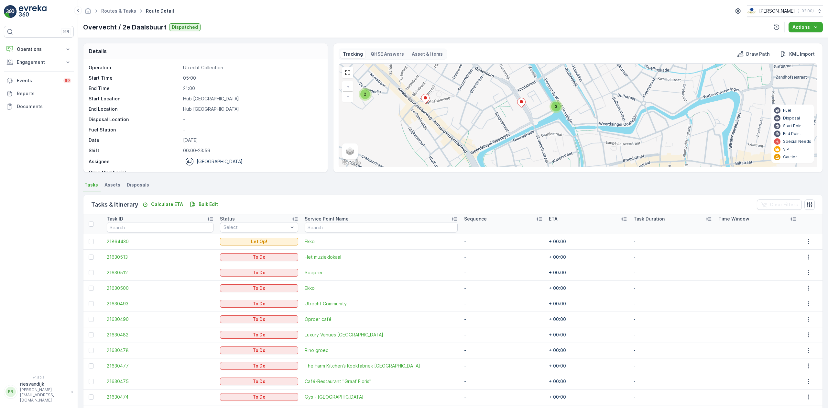
drag, startPoint x: 584, startPoint y: 92, endPoint x: 563, endPoint y: 57, distance: 40.5
click at [563, 57] on div "Tracking QHSE Answers Asset & Items Draw Path KML Import 2 3 2 + − Satellite Ro…" at bounding box center [578, 108] width 479 height 118
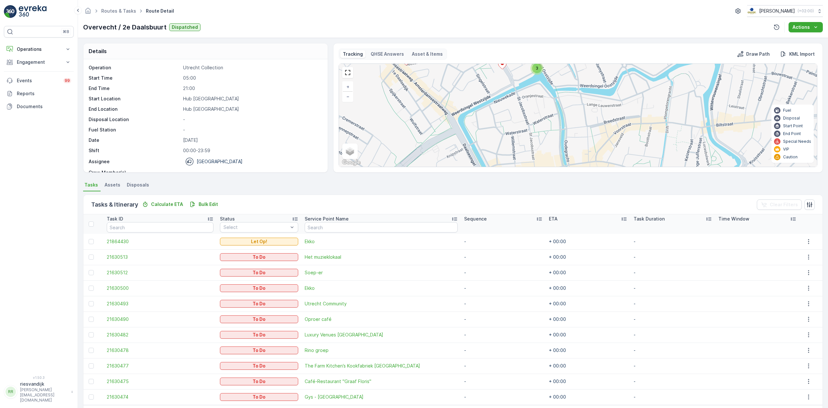
drag, startPoint x: 573, startPoint y: 135, endPoint x: 568, endPoint y: 127, distance: 8.9
click at [576, 138] on div "2 3 2 + − Satellite Roadmap Terrain Hybrid Leaflet Keyboard shortcuts Map Data …" at bounding box center [578, 115] width 478 height 103
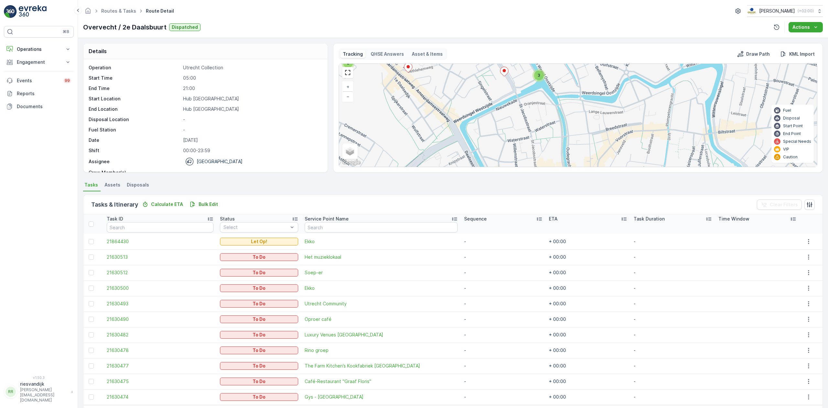
click at [539, 76] on span "3" at bounding box center [539, 75] width 3 height 5
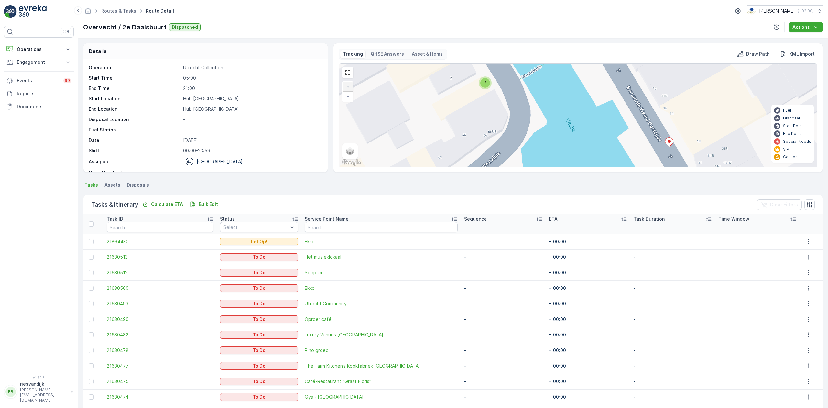
click at [672, 142] on icon at bounding box center [669, 141] width 8 height 9
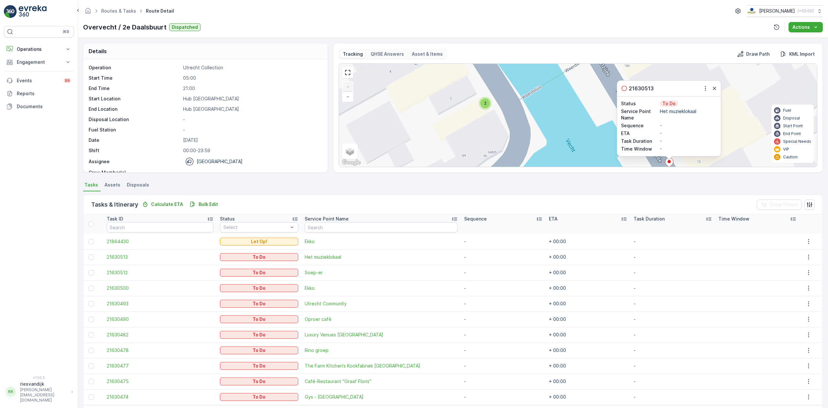
click at [486, 106] on div "2" at bounding box center [485, 103] width 10 height 10
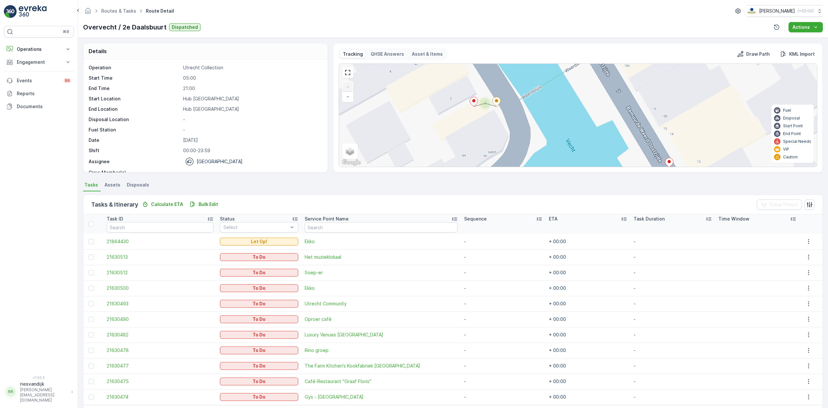
click at [495, 102] on icon at bounding box center [497, 101] width 8 height 9
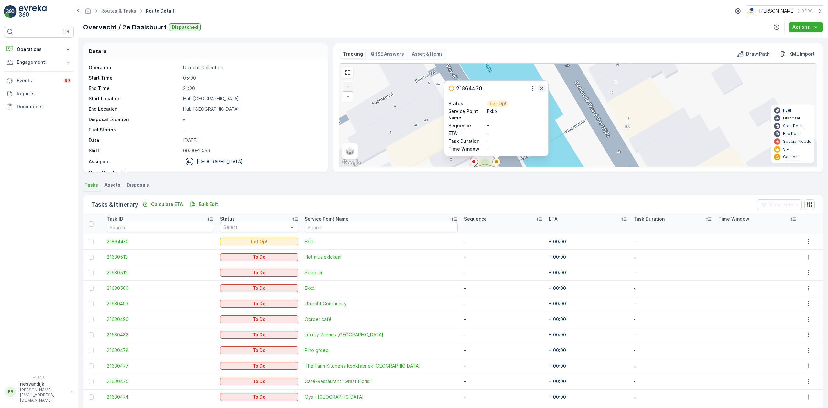
click at [542, 88] on icon "button" at bounding box center [542, 88] width 6 height 6
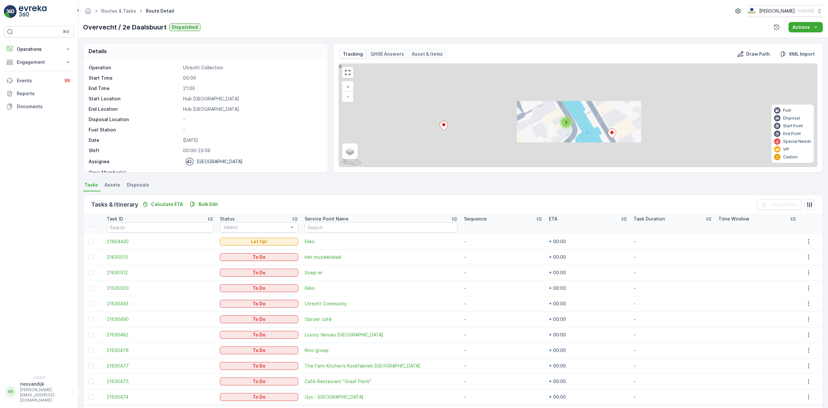
drag, startPoint x: 615, startPoint y: 147, endPoint x: 594, endPoint y: 85, distance: 65.6
click at [596, 89] on div "2 2 + − Satellite Roadmap Terrain Hybrid Leaflet Keyboard shortcuts Map Data Ma…" at bounding box center [578, 115] width 478 height 103
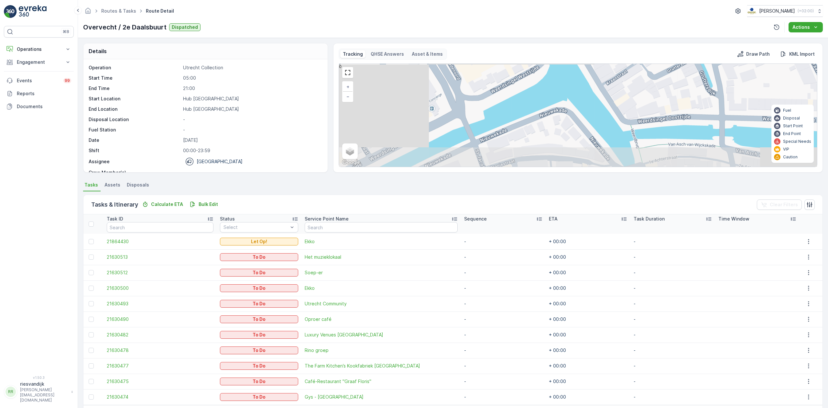
drag, startPoint x: 613, startPoint y: 115, endPoint x: 582, endPoint y: 74, distance: 51.2
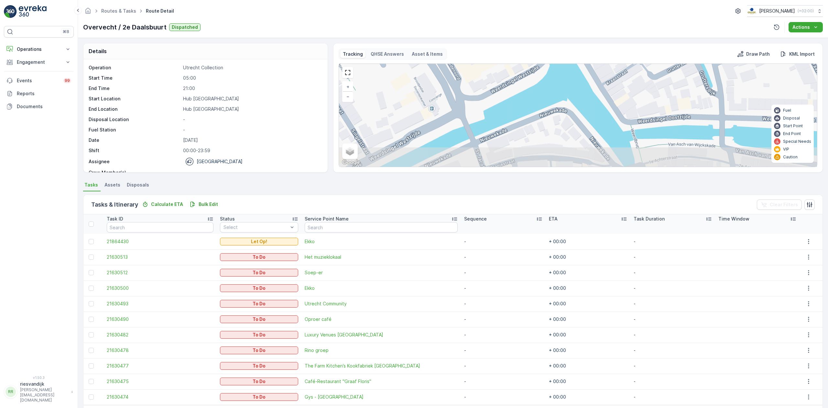
click at [585, 77] on div "2 + − Satellite Roadmap Terrain Hybrid Leaflet Keyboard shortcuts Map Data Map …" at bounding box center [578, 115] width 478 height 103
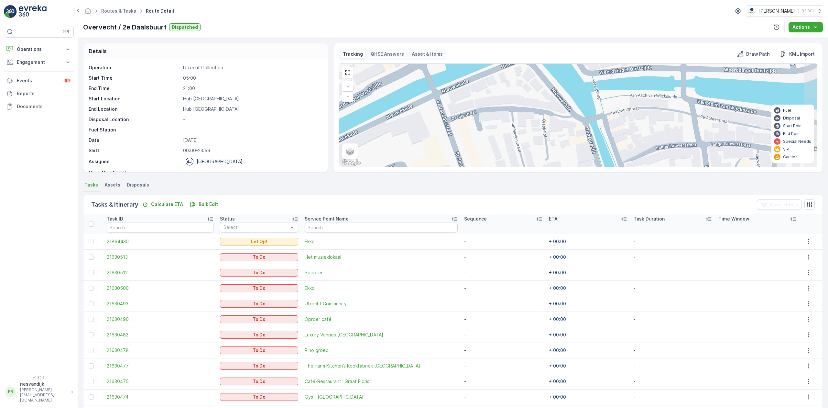
drag, startPoint x: 641, startPoint y: 141, endPoint x: 603, endPoint y: 95, distance: 59.6
click at [610, 105] on div "2 + − Satellite Roadmap Terrain Hybrid Leaflet Keyboard shortcuts Map Data Map …" at bounding box center [578, 115] width 478 height 103
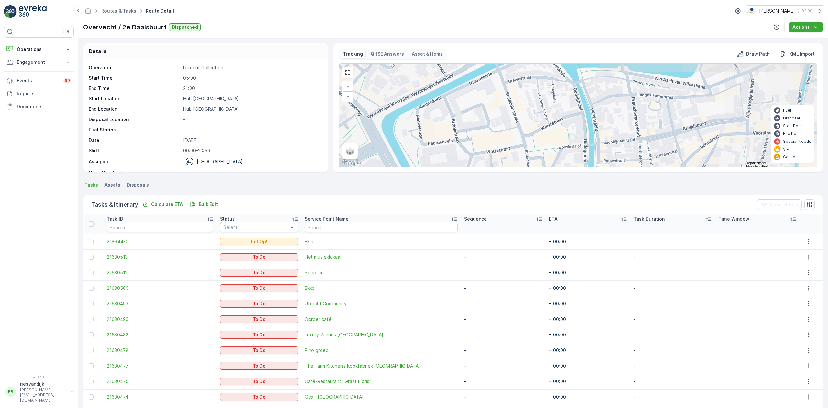
drag, startPoint x: 610, startPoint y: 128, endPoint x: 597, endPoint y: 99, distance: 32.3
click at [597, 96] on div "2 2 + − Satellite Roadmap Terrain Hybrid Leaflet Keyboard shortcuts Map Data Ma…" at bounding box center [578, 115] width 478 height 103
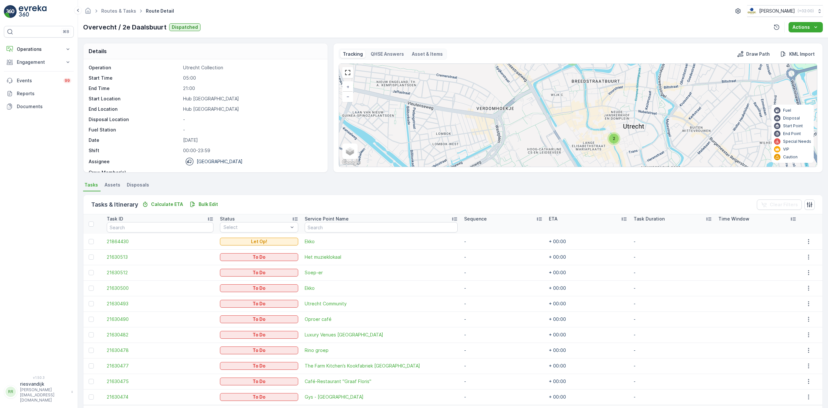
drag, startPoint x: 601, startPoint y: 102, endPoint x: 597, endPoint y: 95, distance: 8.2
click at [590, 86] on div "2 3 2 + − Satellite Roadmap Terrain Hybrid Leaflet Keyboard shortcuts Map Data …" at bounding box center [578, 115] width 478 height 103
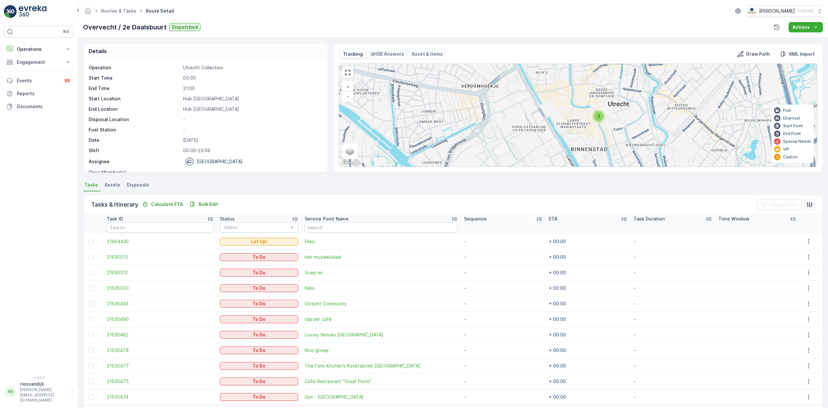
click at [596, 120] on div "2" at bounding box center [599, 116] width 10 height 10
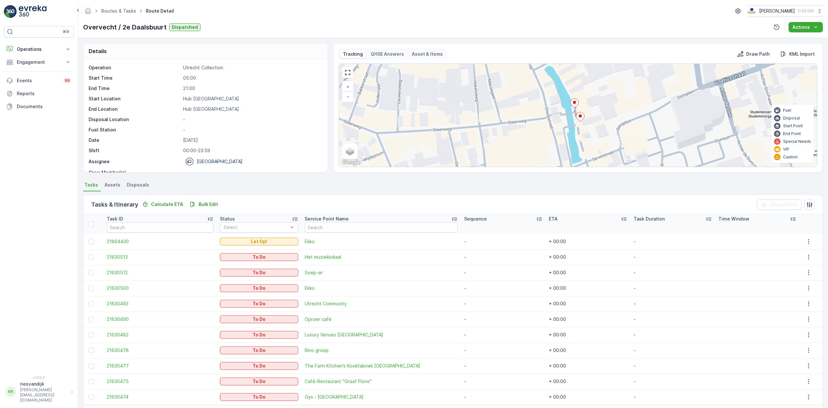
click at [580, 119] on icon at bounding box center [580, 116] width 8 height 9
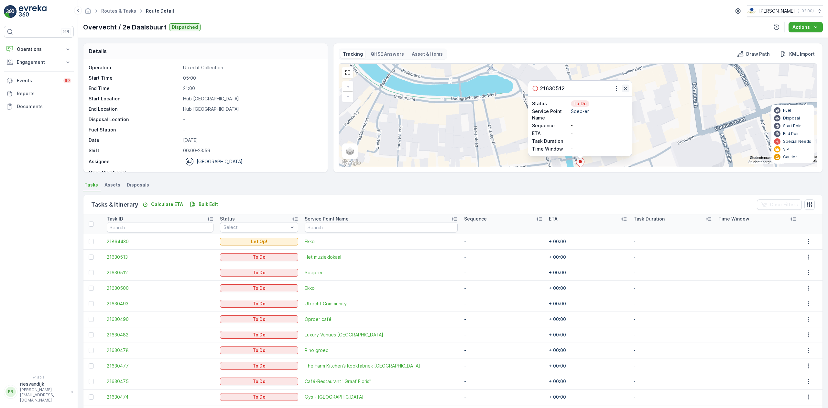
click at [629, 88] on button "button" at bounding box center [626, 88] width 8 height 8
